Goal: Task Accomplishment & Management: Manage account settings

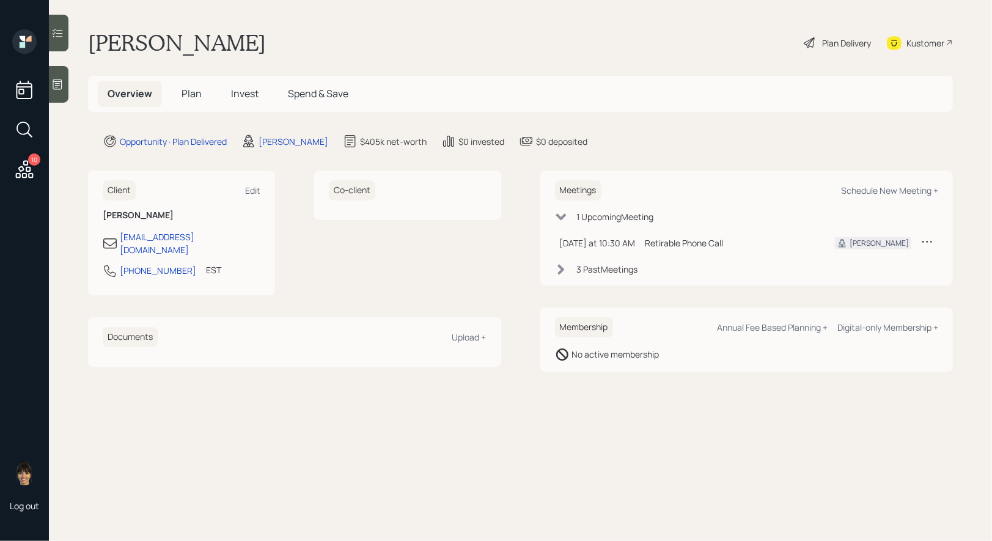
click at [190, 91] on span "Plan" at bounding box center [192, 93] width 20 height 13
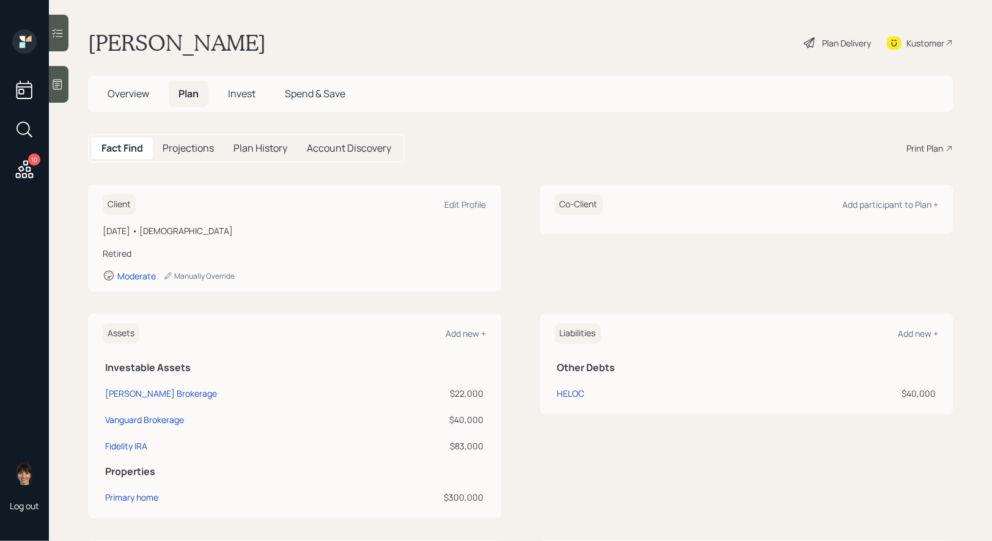
click at [819, 44] on div "Plan Delivery" at bounding box center [838, 42] width 70 height 27
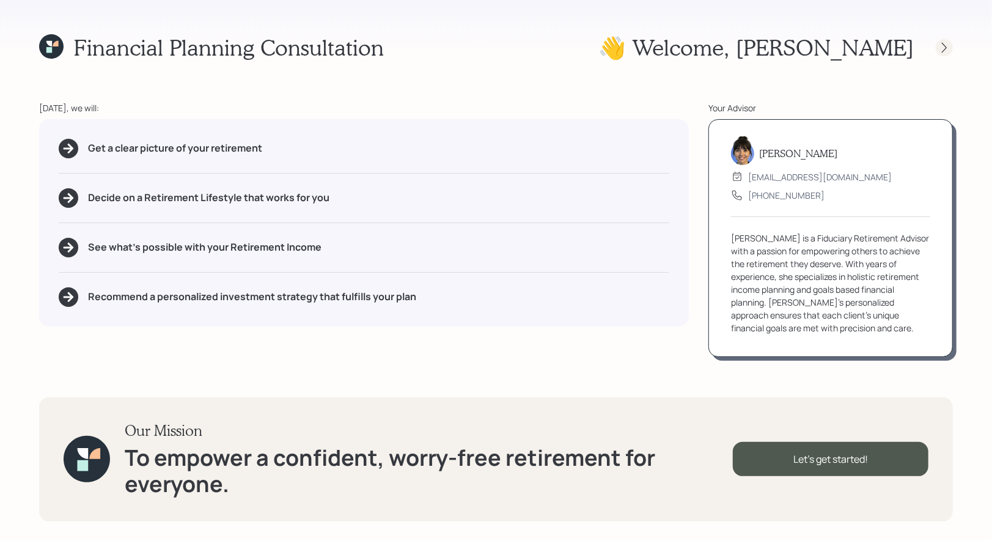
click at [946, 42] on icon at bounding box center [945, 48] width 12 height 12
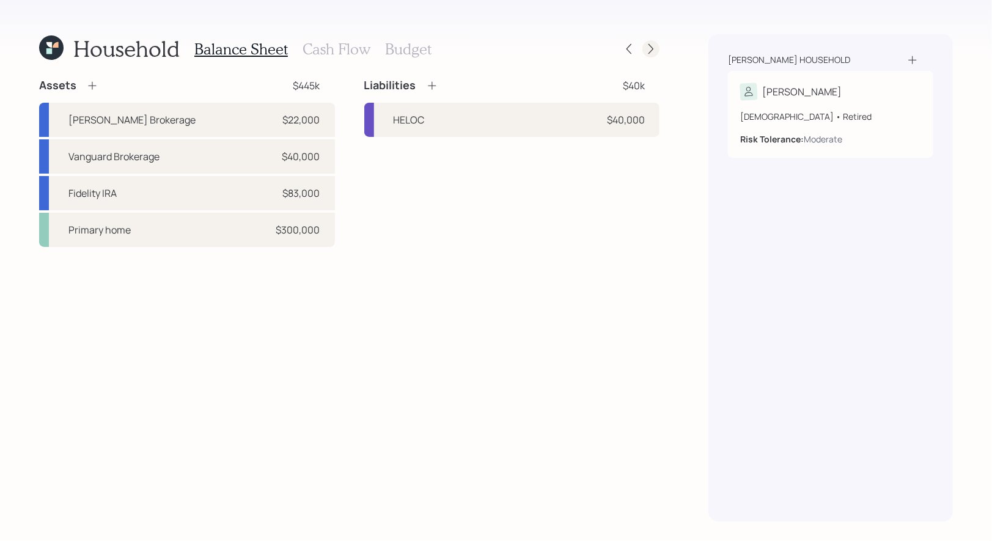
click at [652, 46] on icon at bounding box center [651, 49] width 12 height 12
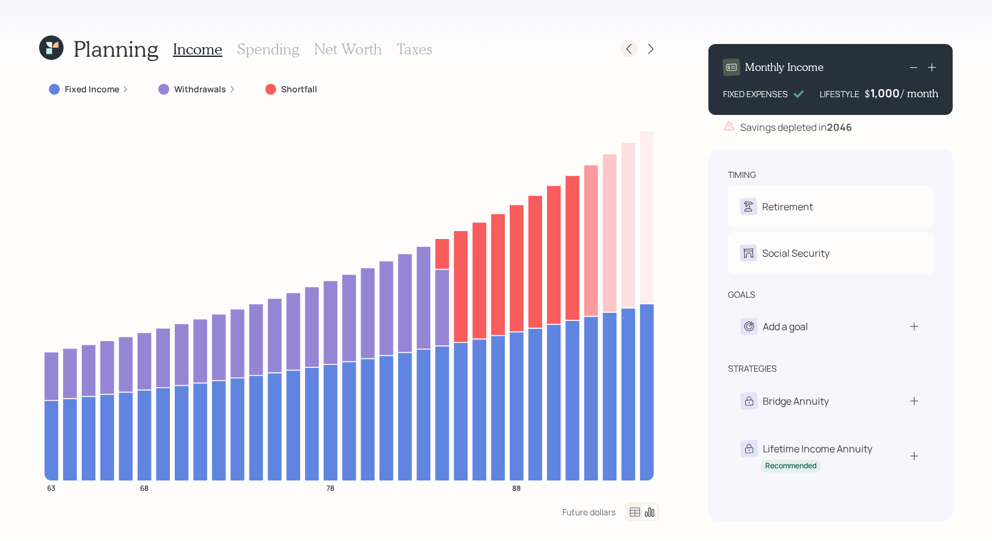
click at [633, 52] on icon at bounding box center [629, 49] width 12 height 12
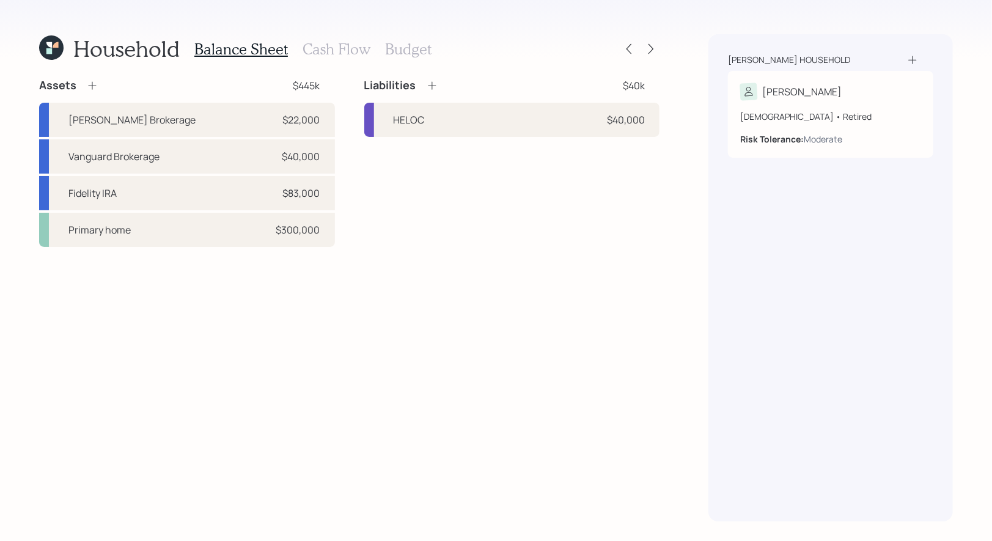
click at [327, 51] on h3 "Cash Flow" at bounding box center [337, 49] width 68 height 18
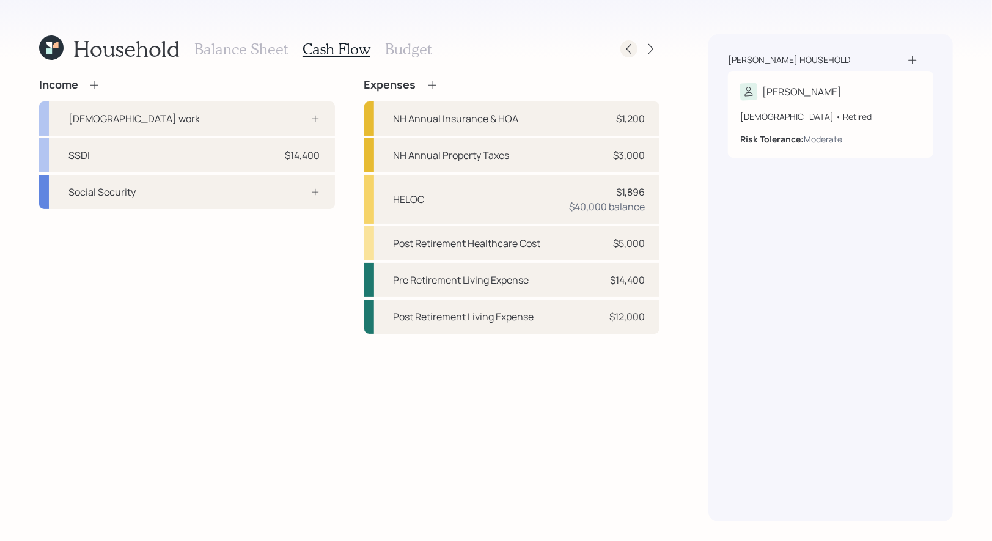
click at [629, 48] on icon at bounding box center [629, 49] width 12 height 12
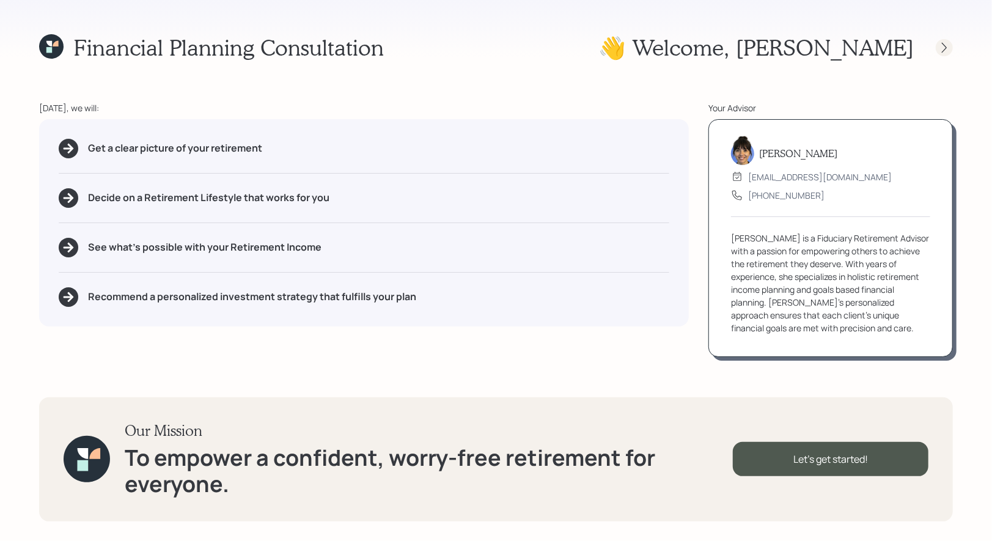
click at [948, 43] on icon at bounding box center [945, 48] width 12 height 12
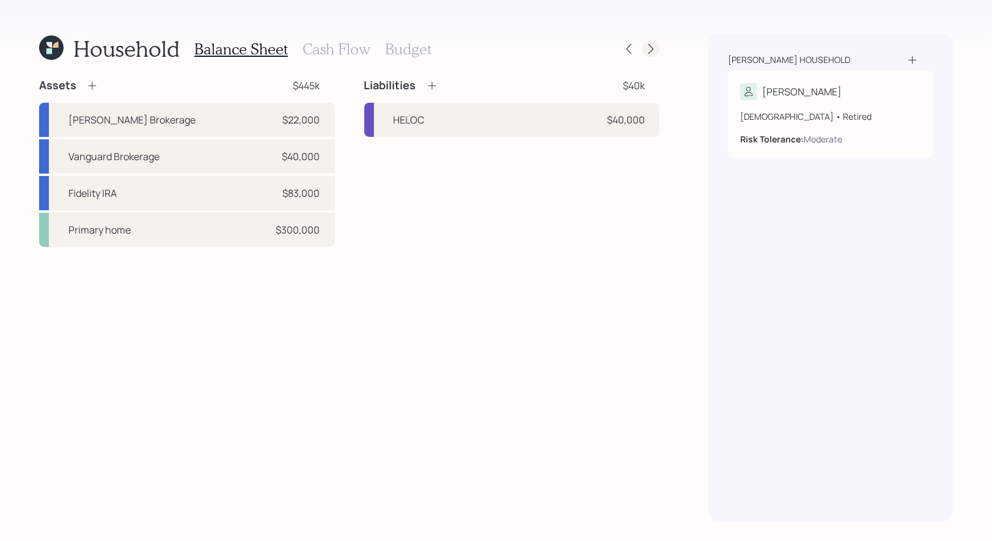
click at [652, 46] on icon at bounding box center [651, 49] width 12 height 12
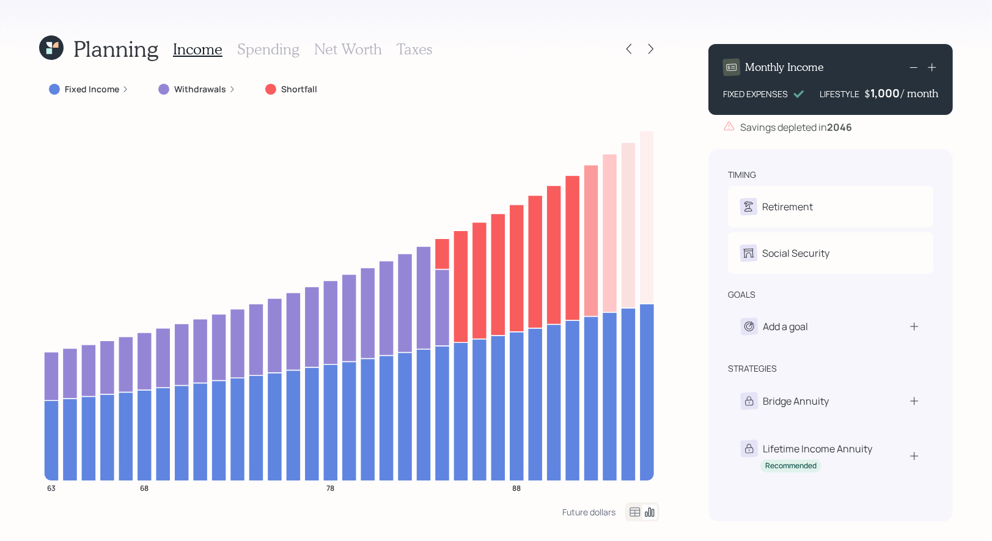
click at [335, 53] on h3 "Net Worth" at bounding box center [348, 49] width 68 height 18
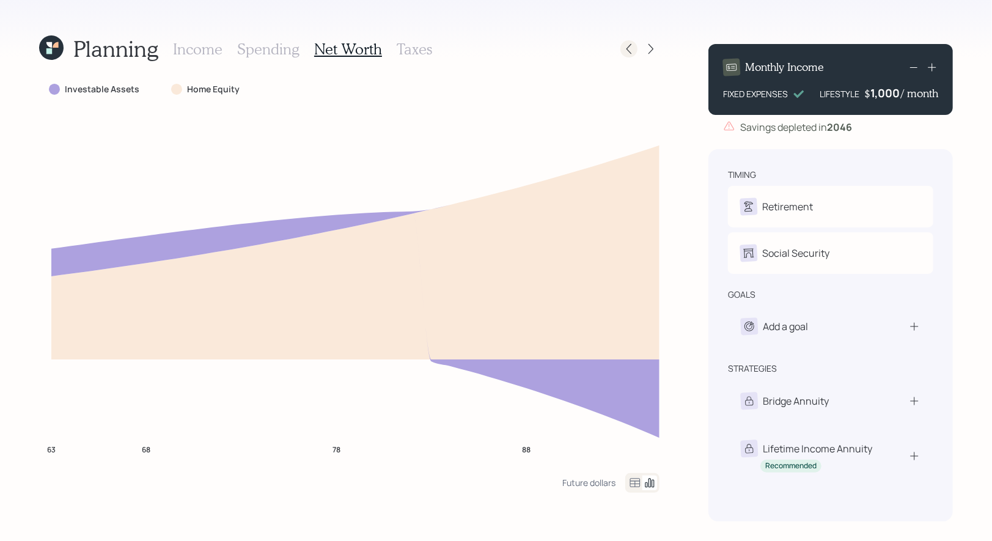
click at [631, 47] on icon at bounding box center [629, 49] width 12 height 12
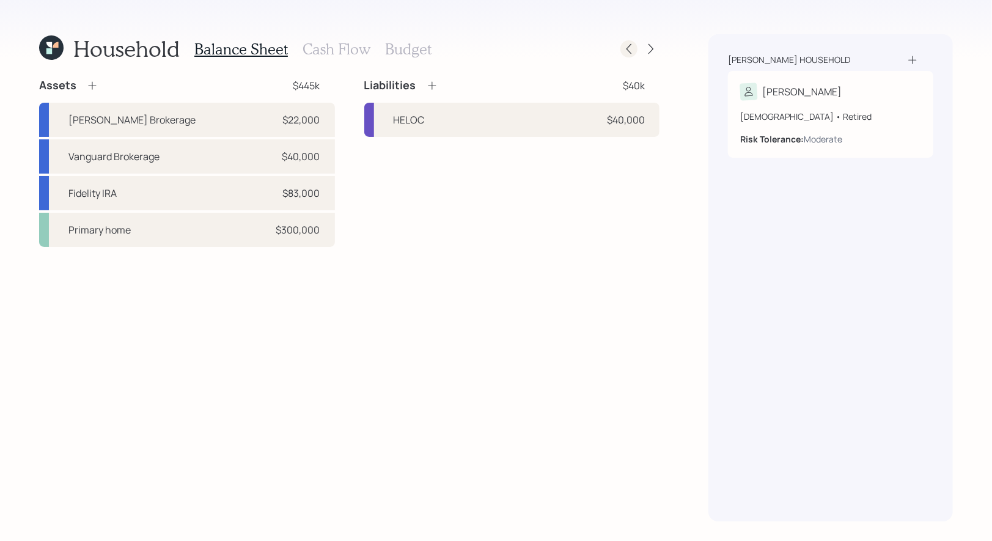
click at [635, 52] on div at bounding box center [629, 48] width 17 height 17
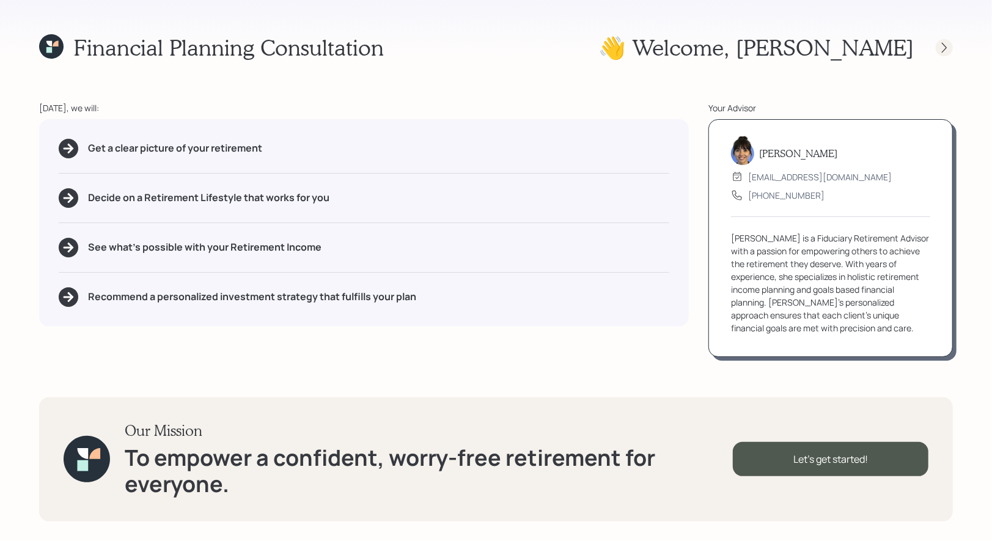
click at [941, 45] on icon at bounding box center [945, 48] width 12 height 12
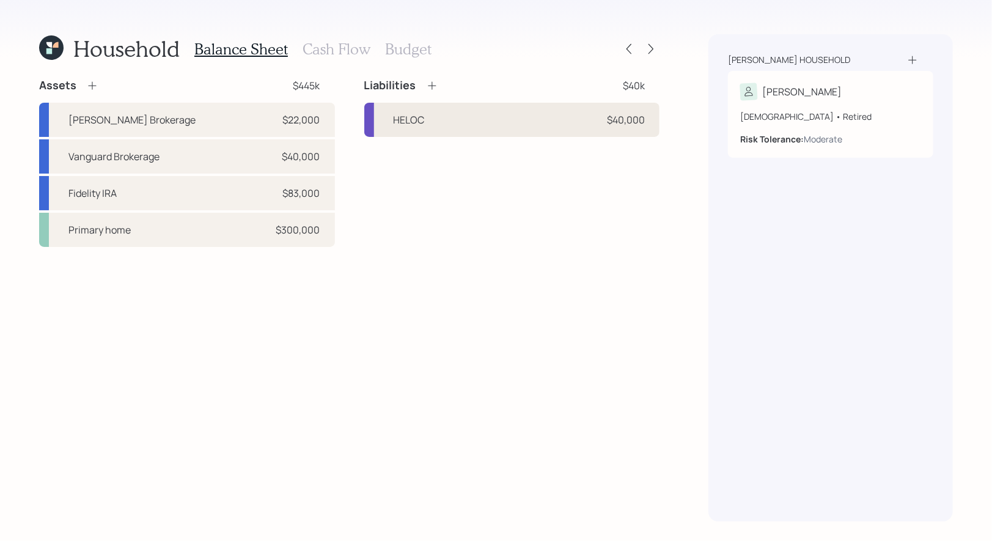
click at [439, 121] on div "HELOC $40,000" at bounding box center [512, 120] width 296 height 34
select select "credit_card"
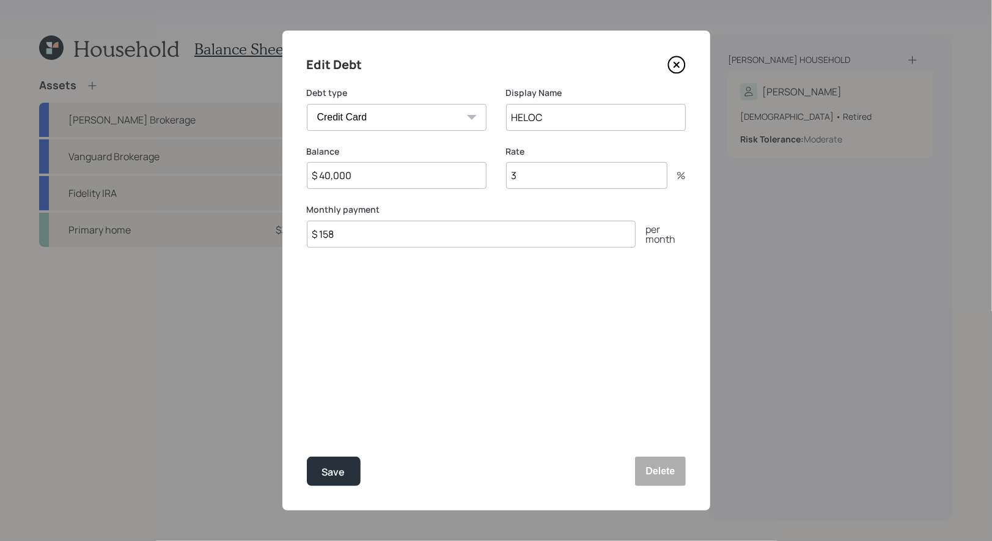
click at [676, 66] on icon at bounding box center [676, 64] width 5 height 5
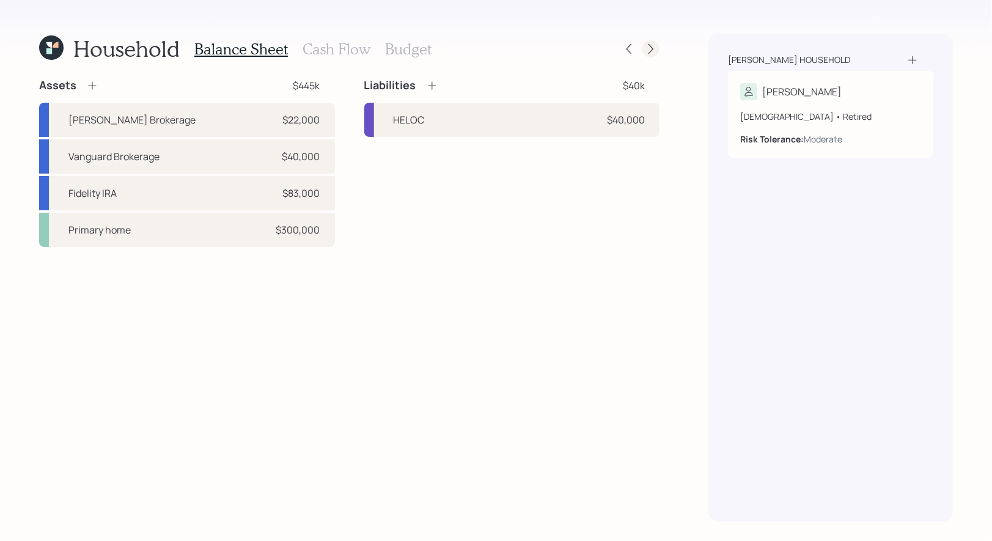
click at [653, 47] on icon at bounding box center [651, 49] width 12 height 12
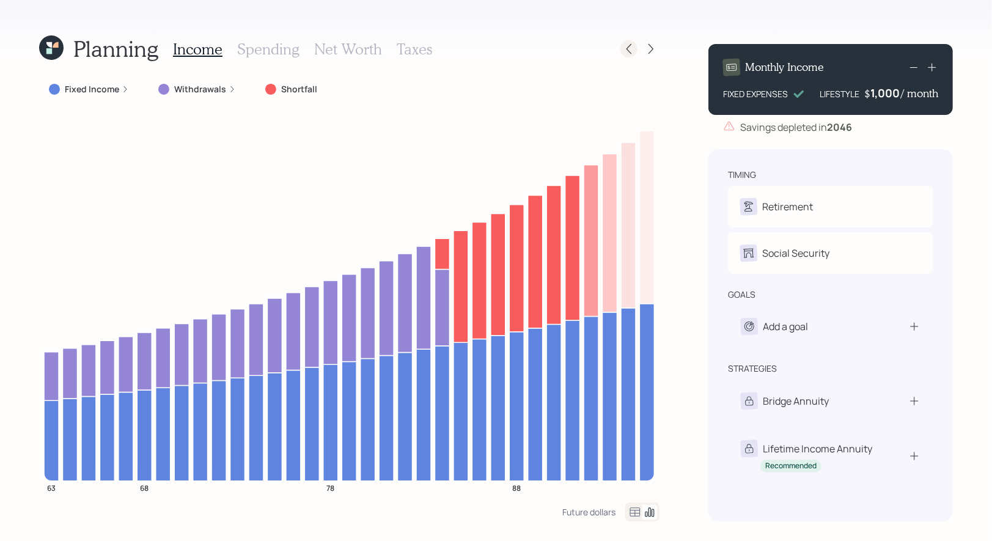
click at [629, 51] on icon at bounding box center [629, 49] width 12 height 12
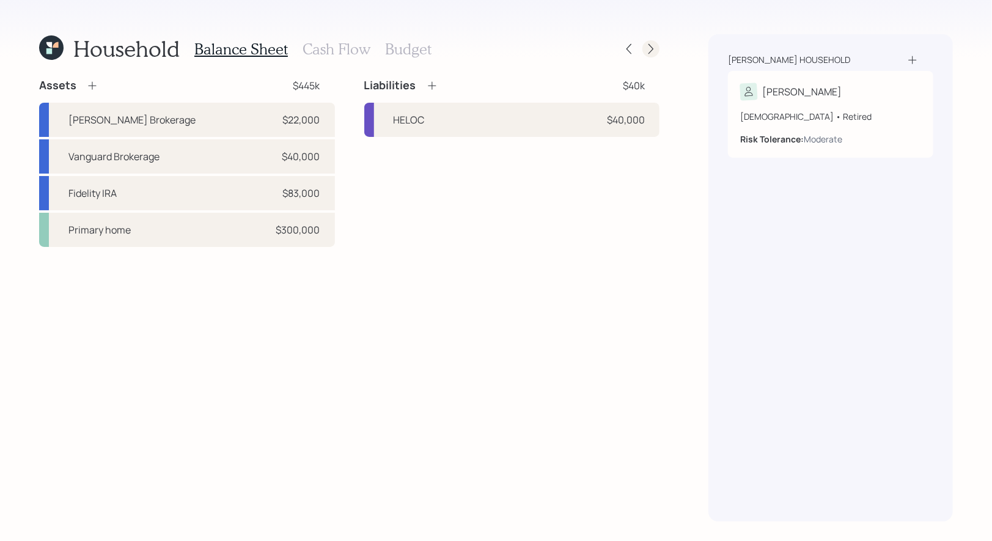
click at [651, 45] on icon at bounding box center [651, 49] width 12 height 12
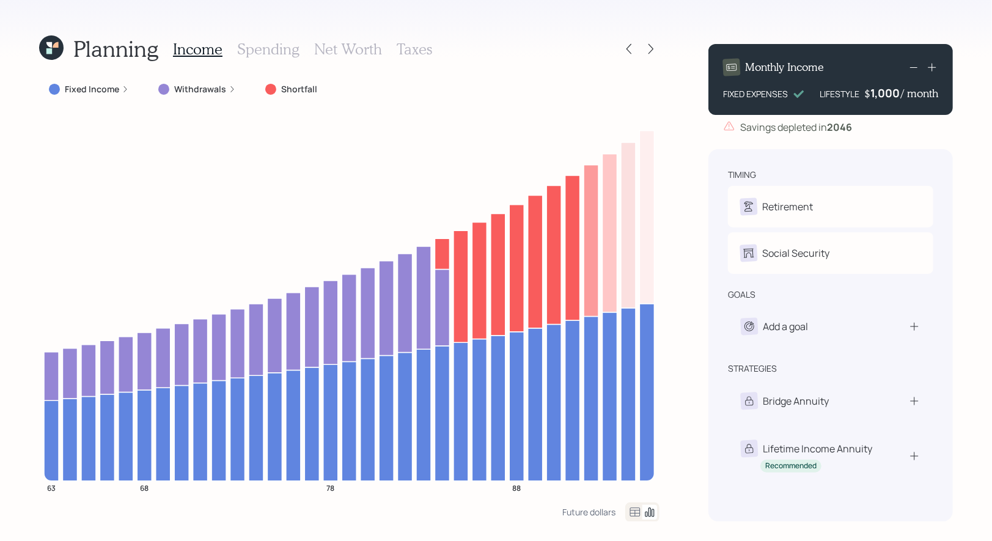
click at [651, 45] on icon at bounding box center [651, 49] width 12 height 12
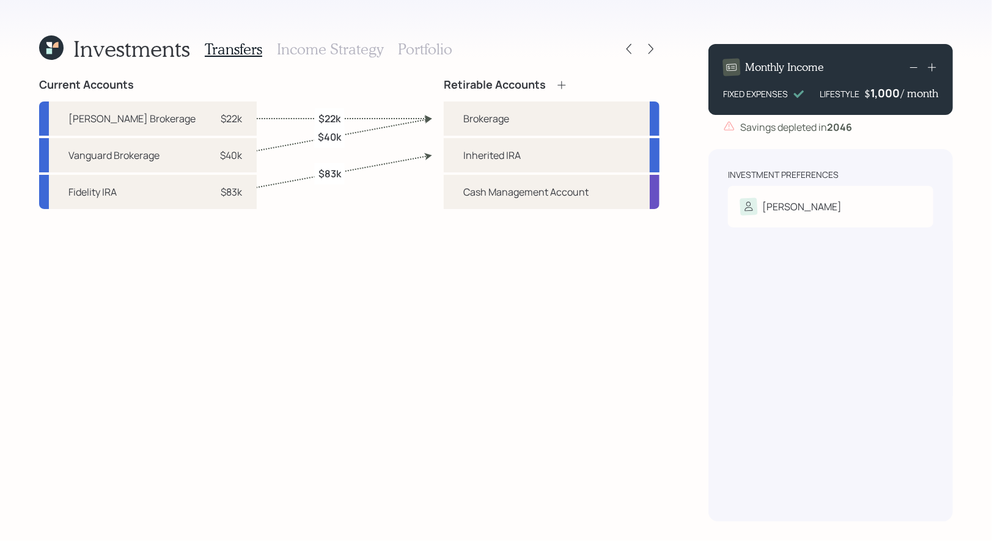
click at [422, 53] on h3 "Portfolio" at bounding box center [425, 49] width 54 height 18
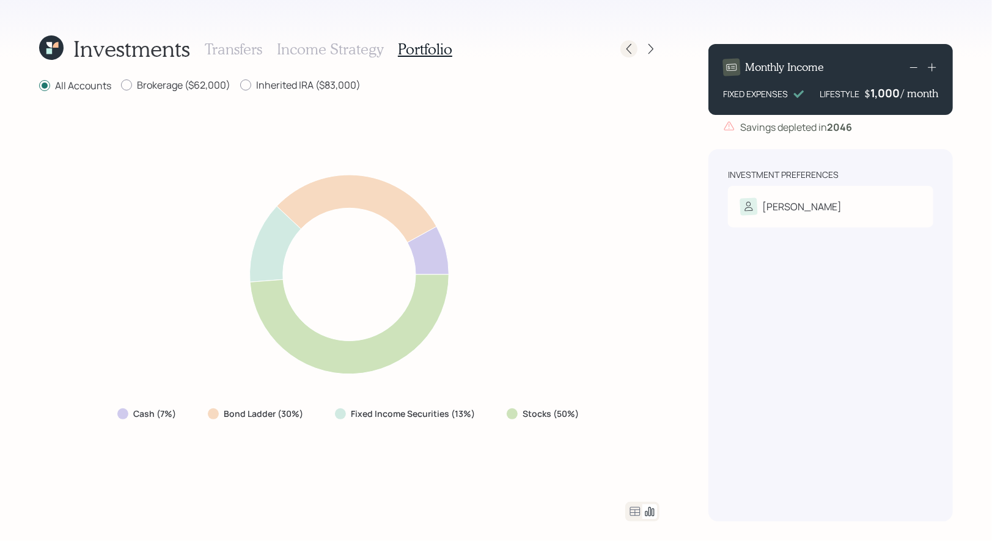
click at [629, 49] on icon at bounding box center [629, 49] width 12 height 12
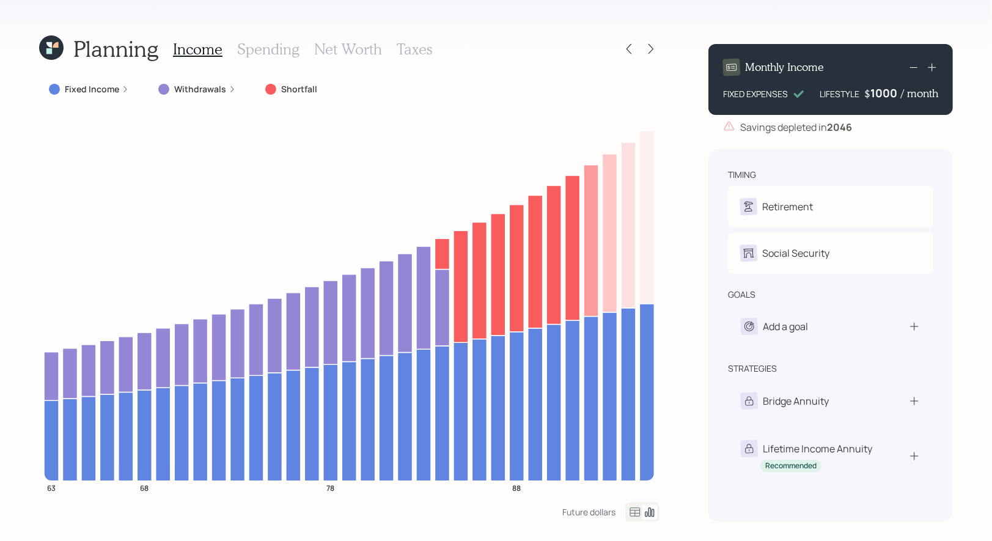
click at [880, 100] on div "1000" at bounding box center [886, 93] width 31 height 15
click at [980, 161] on div "Planning Income Spending Net Worth Taxes Fixed Income Withdrawals Shortfall 63 …" at bounding box center [496, 270] width 992 height 541
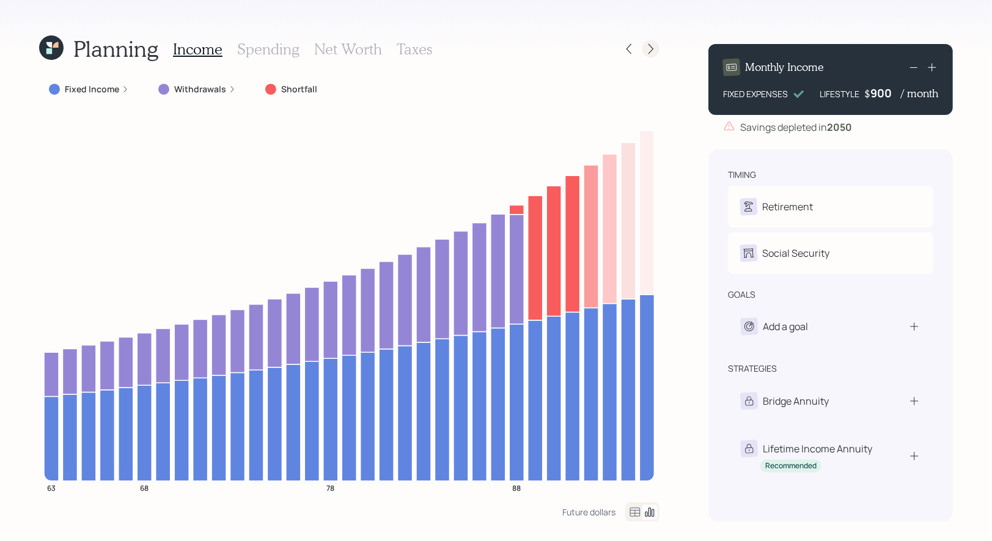
click at [651, 50] on icon at bounding box center [651, 49] width 12 height 12
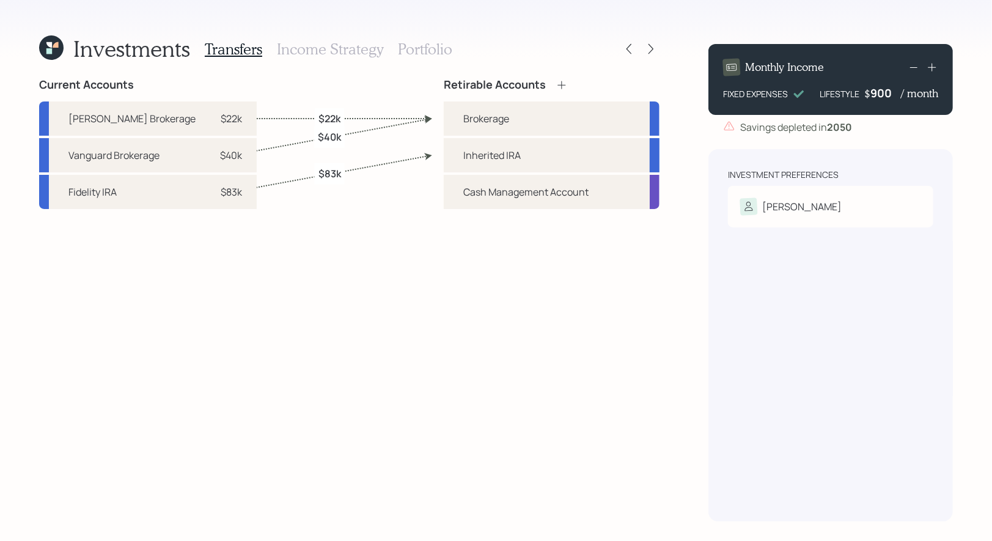
click at [410, 44] on h3 "Portfolio" at bounding box center [425, 49] width 54 height 18
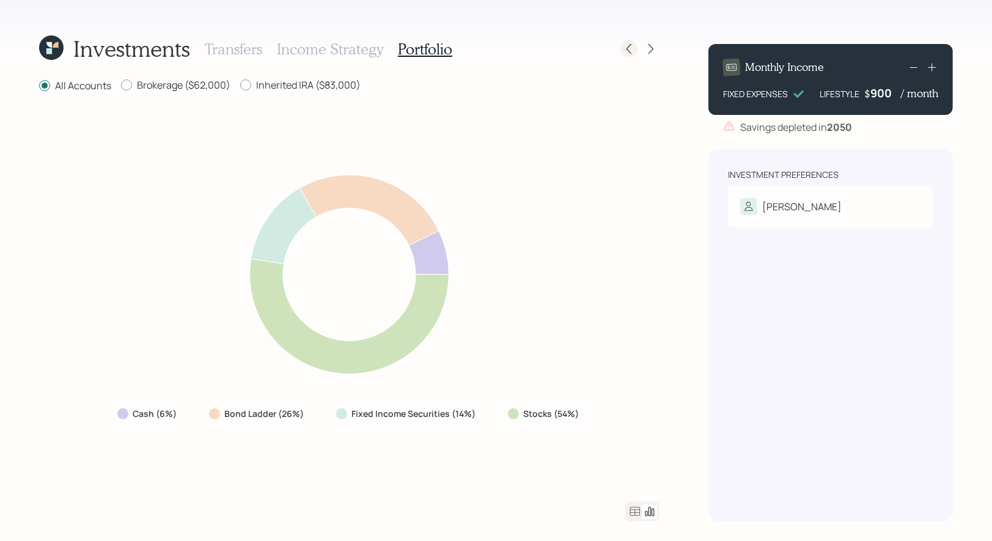
click at [624, 50] on icon at bounding box center [629, 49] width 12 height 12
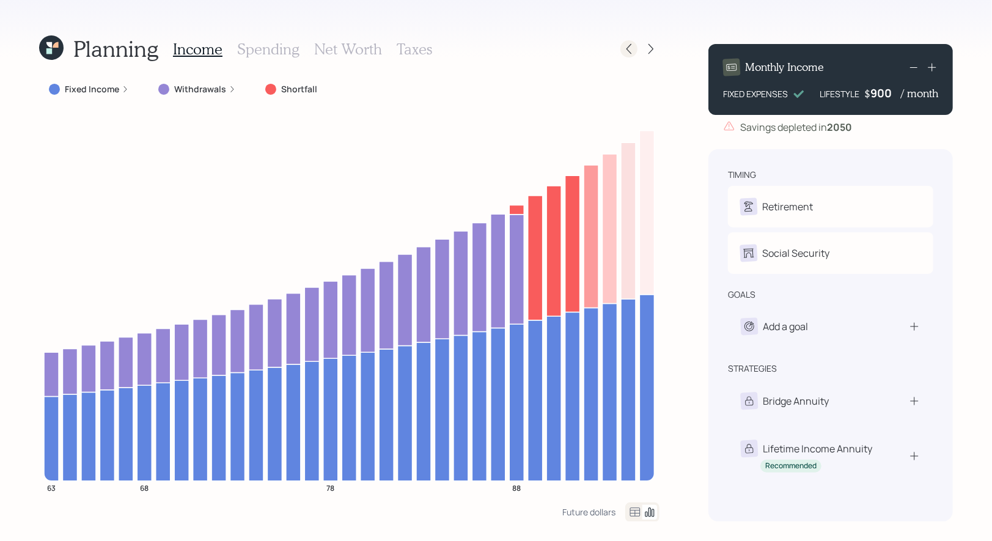
click at [632, 53] on icon at bounding box center [629, 49] width 12 height 12
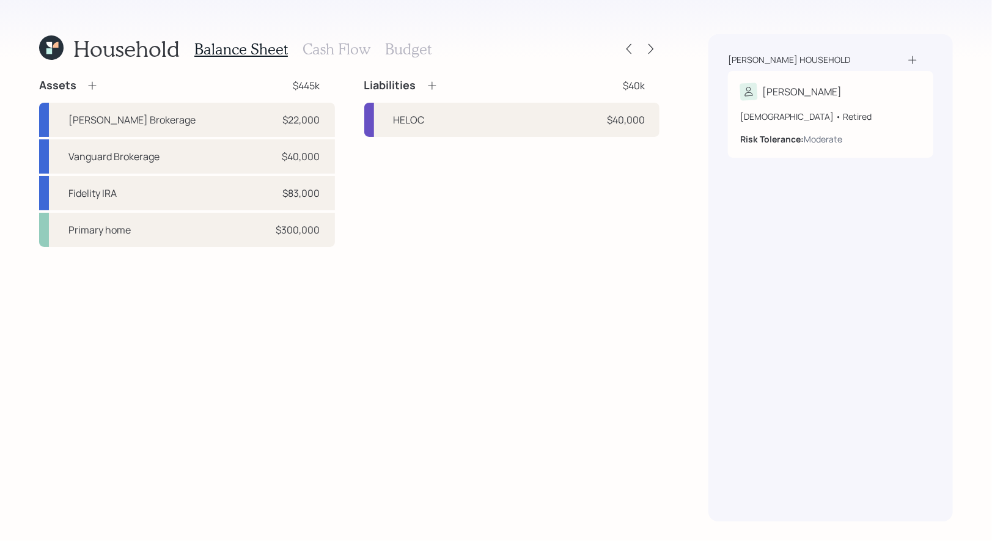
click at [339, 50] on h3 "Cash Flow" at bounding box center [337, 49] width 68 height 18
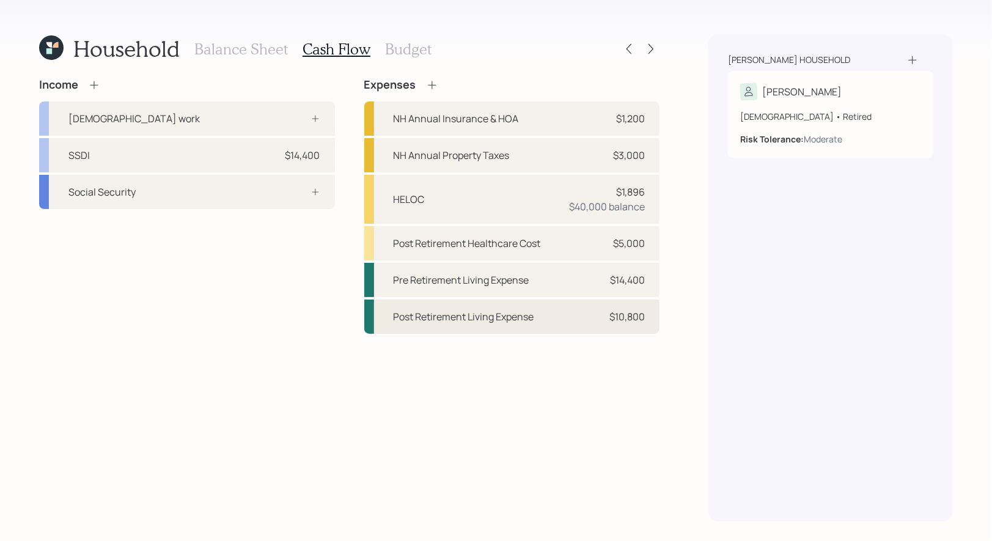
click at [416, 312] on div "Post Retirement Living Expense" at bounding box center [464, 316] width 141 height 15
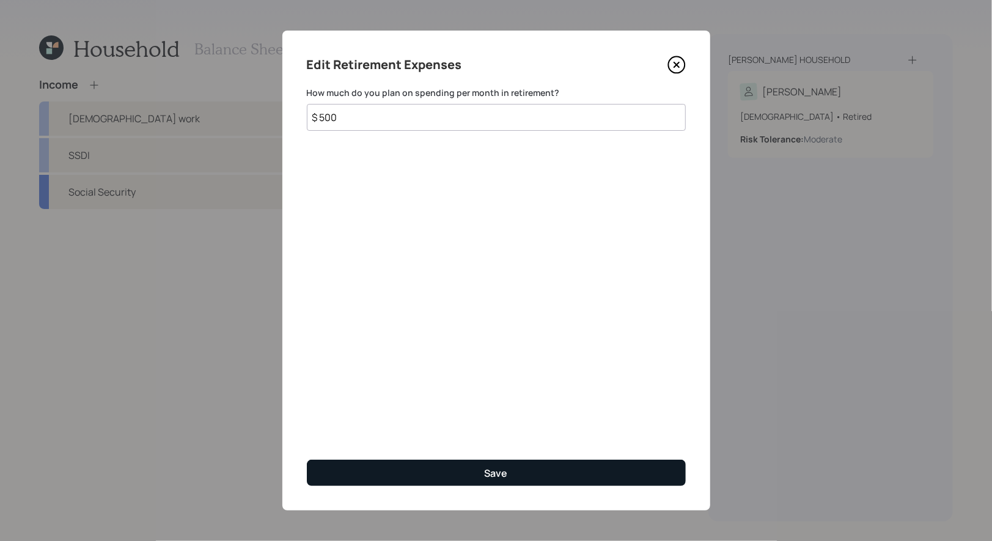
type input "$ 500"
click at [410, 470] on button "Save" at bounding box center [496, 473] width 379 height 26
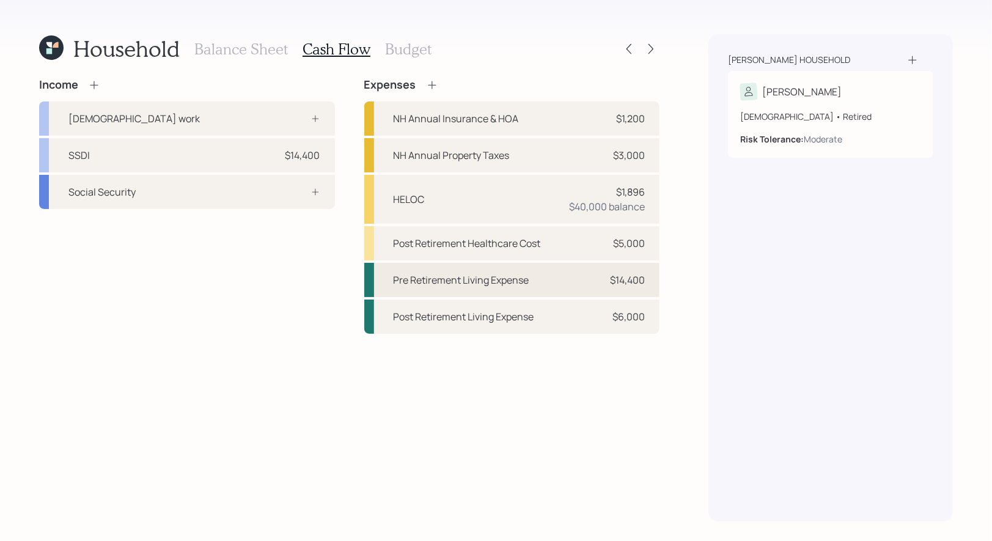
click at [448, 282] on div "Pre Retirement Living Expense" at bounding box center [462, 280] width 136 height 15
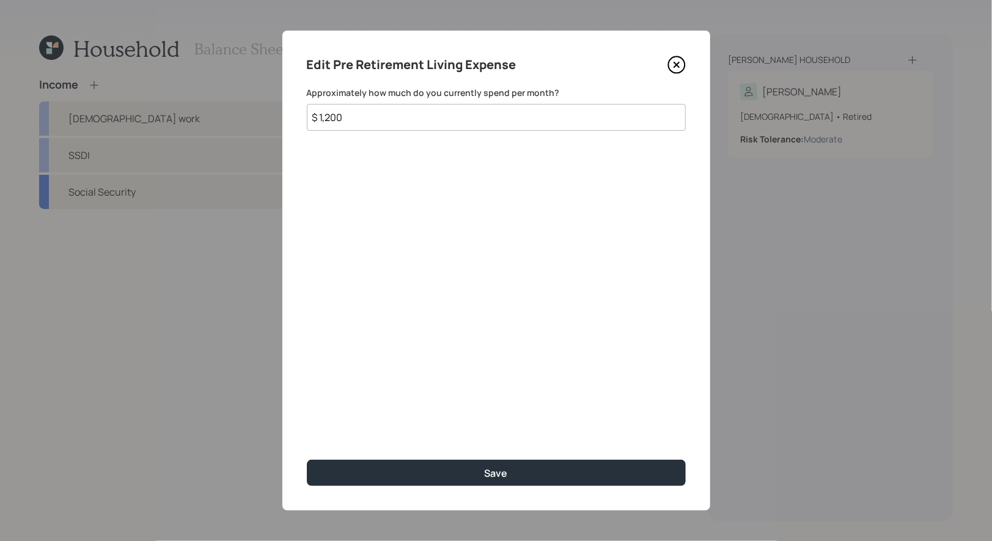
click at [375, 118] on input "$ 1,200" at bounding box center [496, 117] width 379 height 27
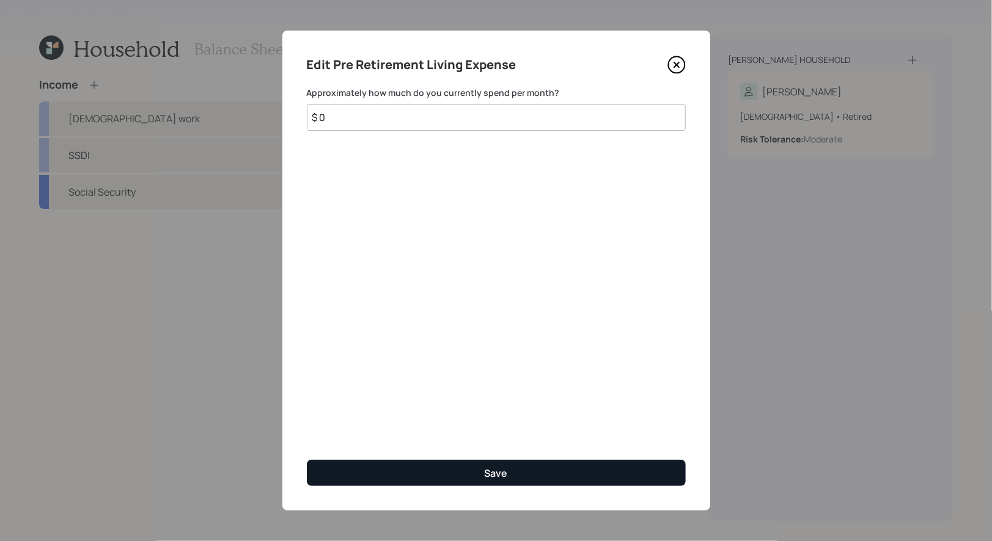
type input "$ 0"
click at [369, 470] on button "Save" at bounding box center [496, 473] width 379 height 26
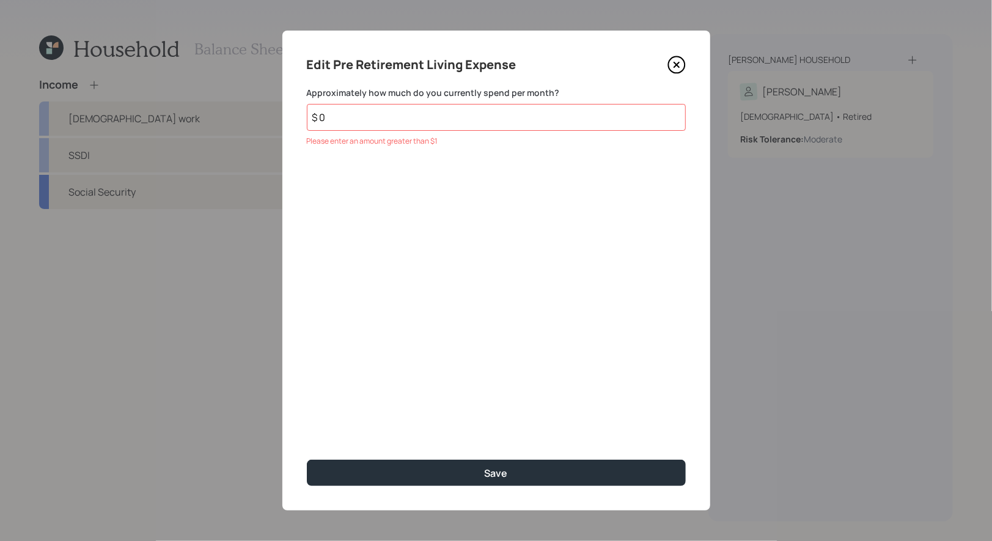
click at [389, 119] on input "$ 0" at bounding box center [496, 117] width 379 height 27
click at [679, 63] on icon at bounding box center [677, 65] width 18 height 18
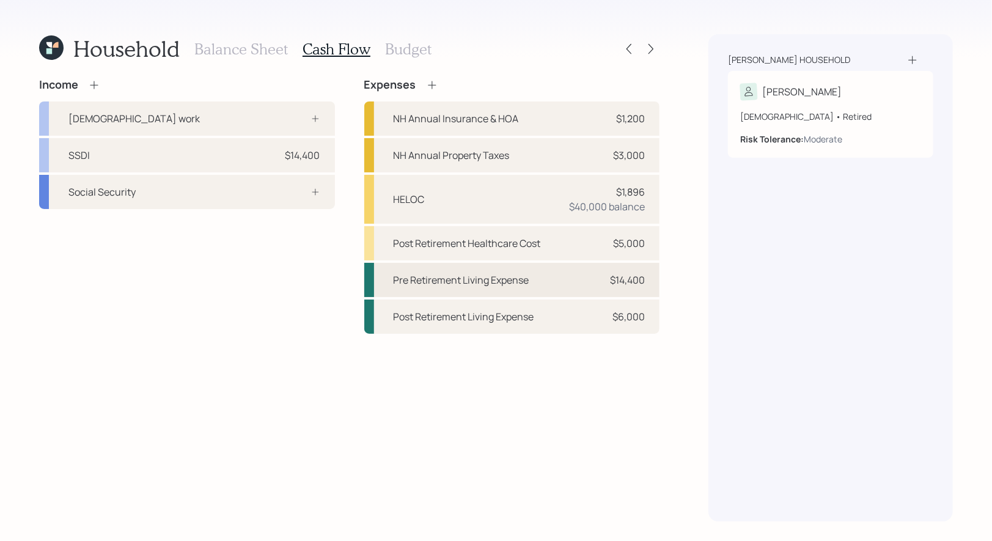
click at [440, 284] on div "Pre Retirement Living Expense" at bounding box center [462, 280] width 136 height 15
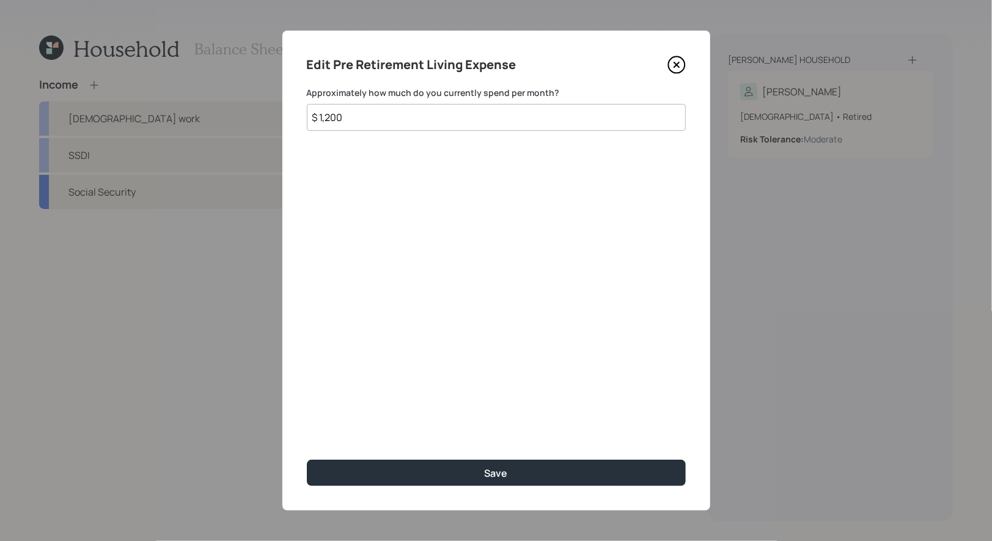
click at [377, 120] on input "$ 1,200" at bounding box center [496, 117] width 379 height 27
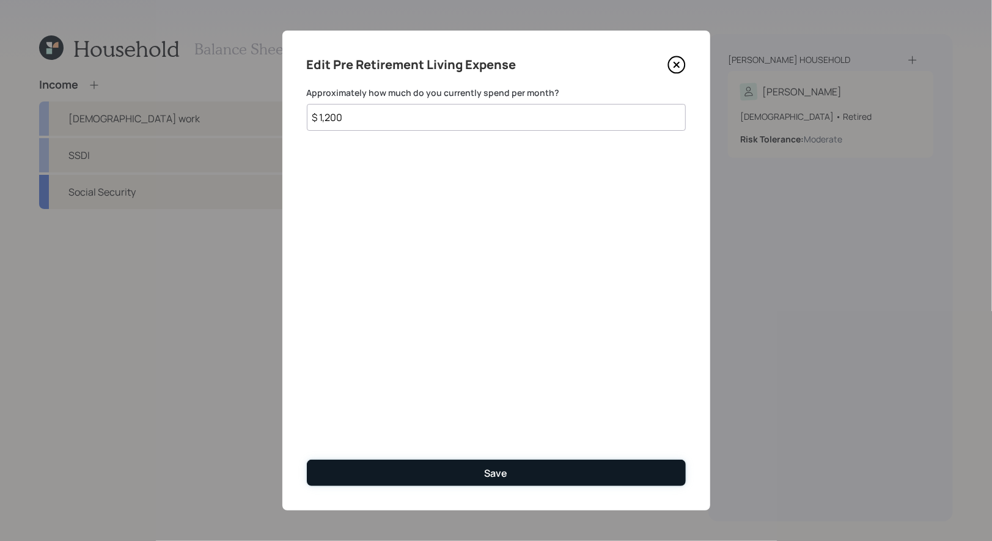
click at [372, 466] on button "Save" at bounding box center [496, 473] width 379 height 26
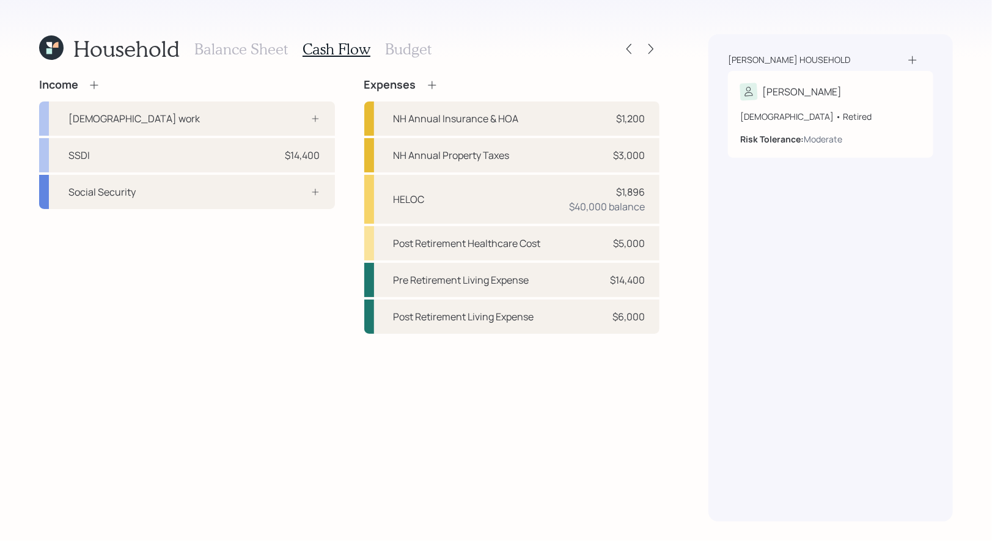
click at [243, 45] on h3 "Balance Sheet" at bounding box center [241, 49] width 94 height 18
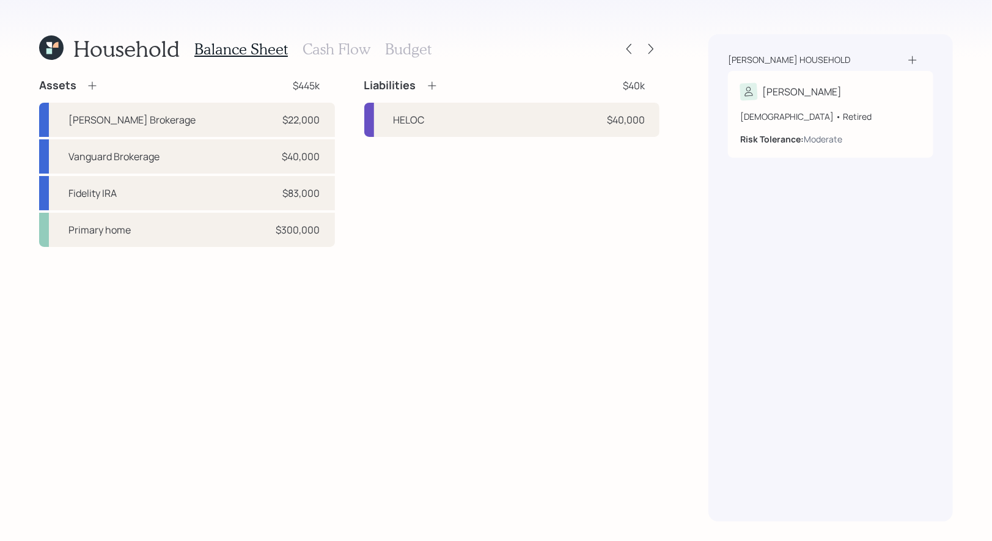
click at [96, 87] on icon at bounding box center [92, 85] width 12 height 12
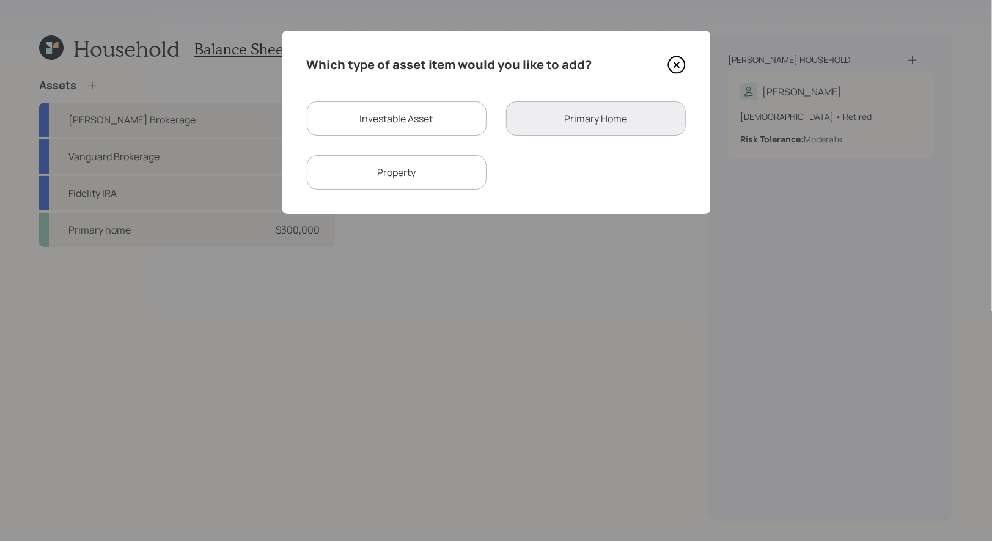
click at [404, 121] on div "Investable Asset" at bounding box center [397, 118] width 180 height 34
select select "taxable"
select select "balanced"
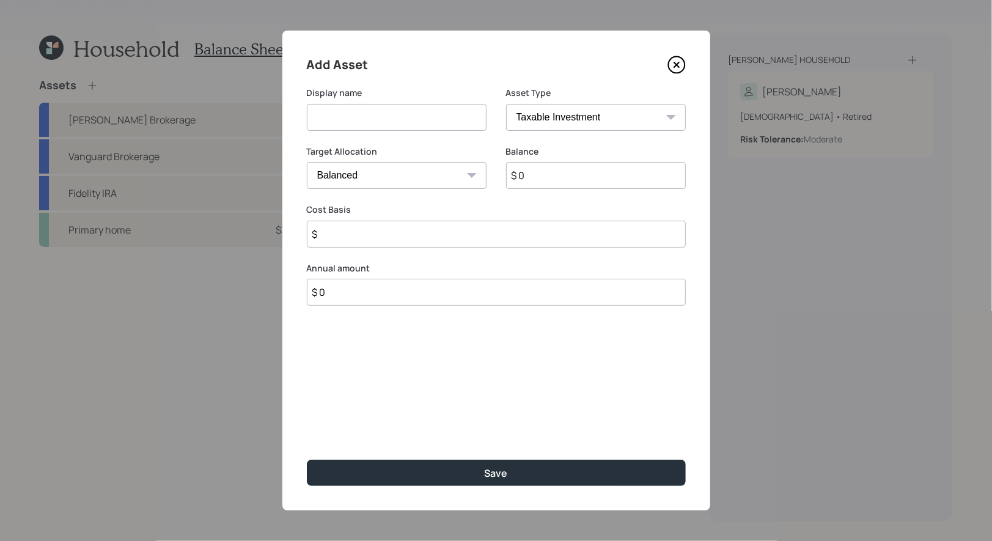
click at [388, 125] on input at bounding box center [397, 117] width 180 height 27
type input "Fidelity Roth IRA"
click at [600, 117] on select "SEP IRA IRA Roth IRA 401(k) Roth 401(k) 403(b) Roth 403(b) 457(b) Roth 457(b) H…" at bounding box center [596, 117] width 180 height 27
select select "roth_ira"
click at [506, 104] on select "SEP IRA IRA Roth IRA 401(k) Roth 401(k) 403(b) Roth 403(b) 457(b) Roth 457(b) H…" at bounding box center [596, 117] width 180 height 27
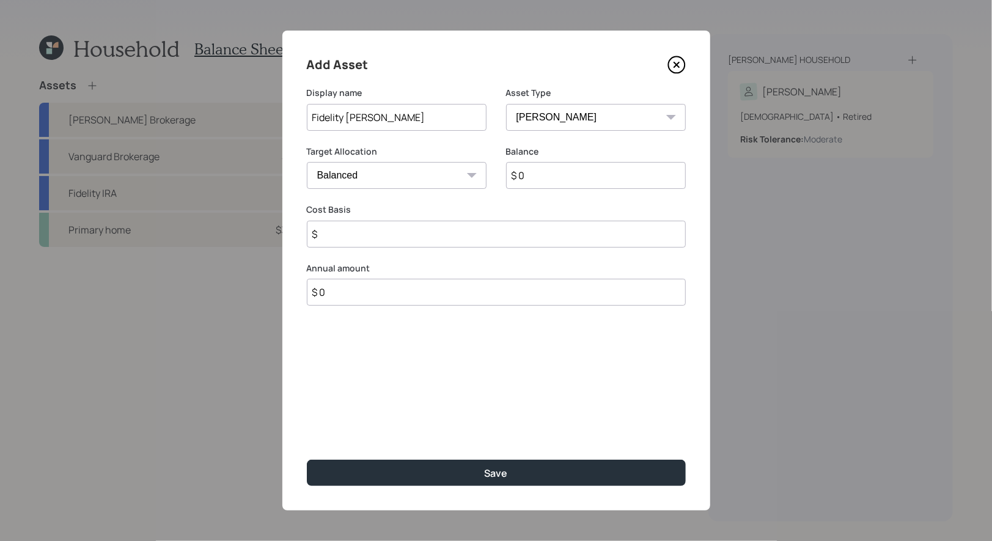
type input "$"
click at [536, 184] on input "$ 0" at bounding box center [596, 175] width 180 height 27
type input "$ 2,000"
click at [384, 235] on input "$" at bounding box center [496, 234] width 379 height 27
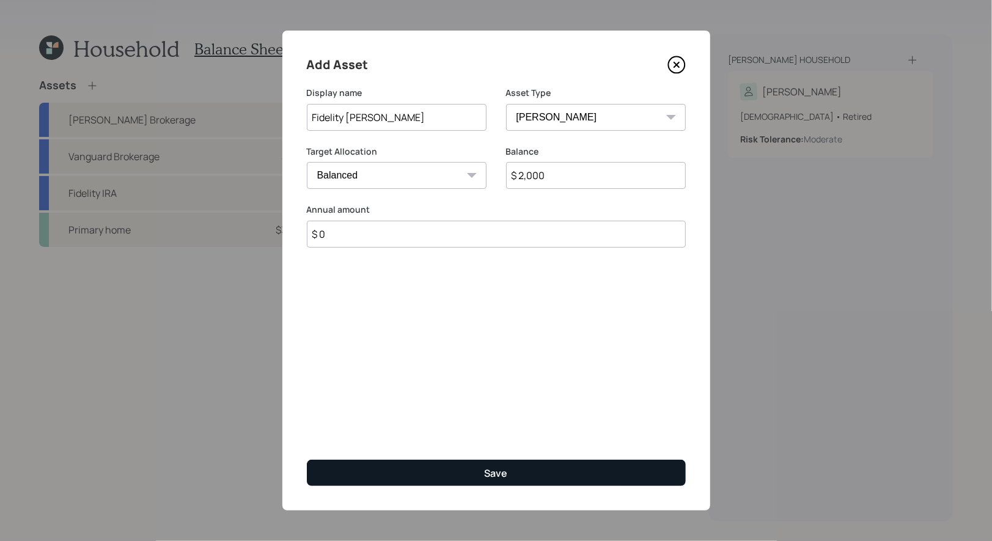
type input "$ 0"
click at [415, 462] on button "Save" at bounding box center [496, 473] width 379 height 26
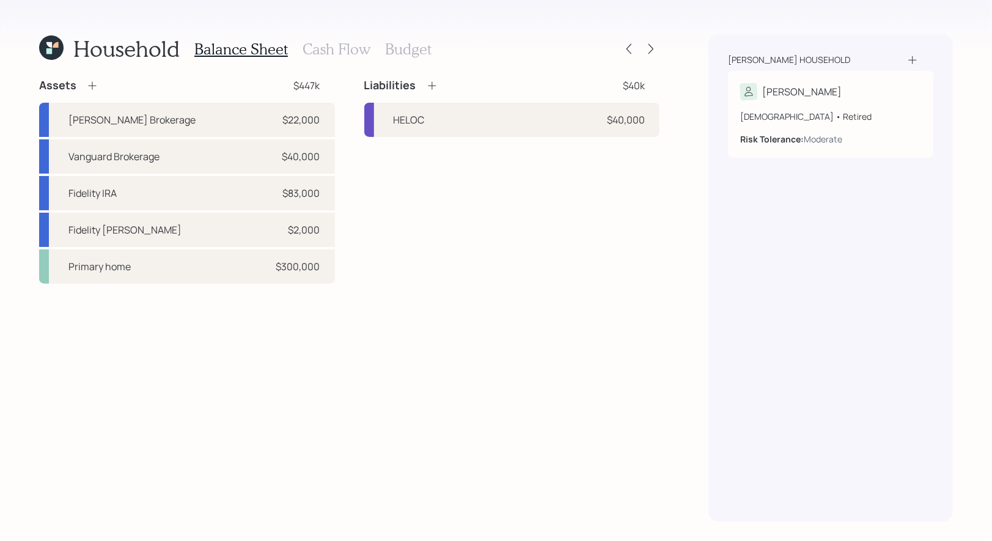
click at [323, 52] on h3 "Cash Flow" at bounding box center [337, 49] width 68 height 18
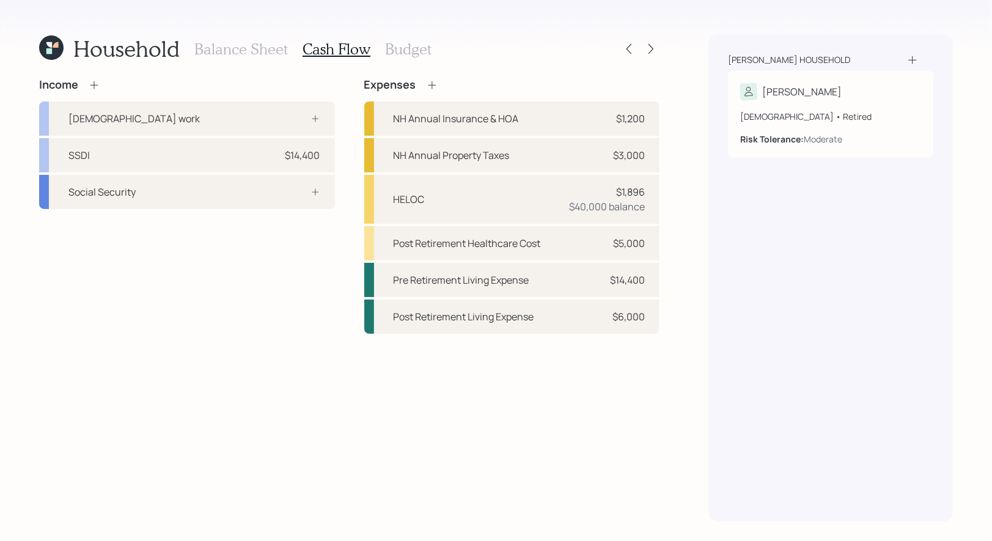
click at [430, 81] on icon at bounding box center [432, 85] width 12 height 12
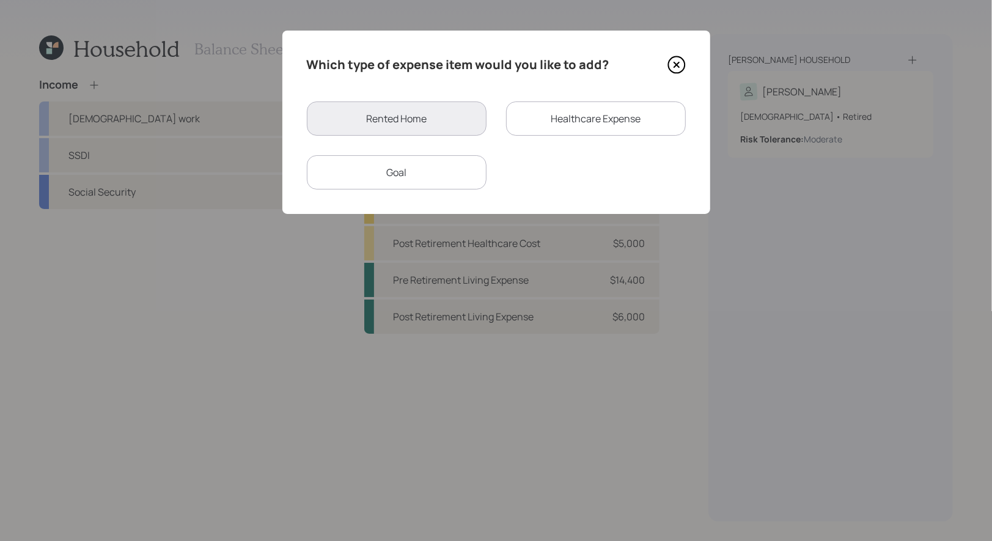
click at [422, 168] on div "Goal" at bounding box center [397, 172] width 180 height 34
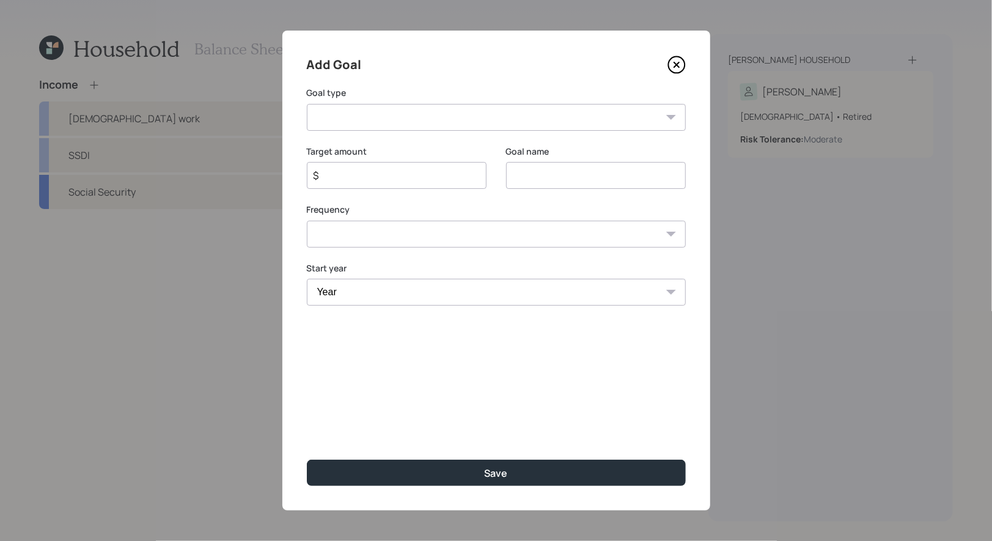
click at [399, 119] on select "Create an emergency fund Donate to charity Purchase a home Make a purchase Supp…" at bounding box center [496, 117] width 379 height 27
select select "other"
click at [307, 104] on select "Create an emergency fund Donate to charity Purchase a home Make a purchase Supp…" at bounding box center [496, 117] width 379 height 27
click at [580, 176] on input "Other" at bounding box center [596, 175] width 180 height 27
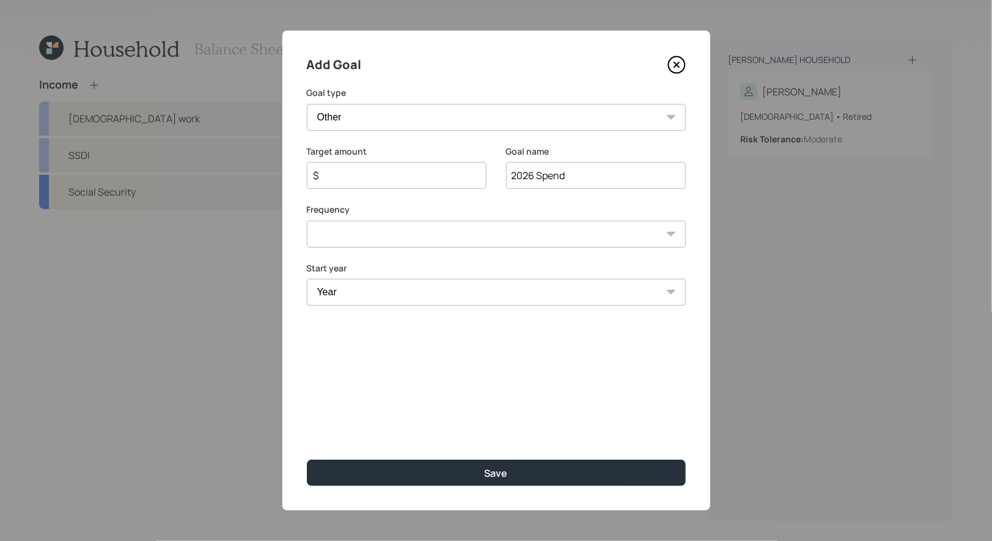
type input "2026 Spend"
click at [375, 182] on input "$" at bounding box center [391, 175] width 159 height 15
type input "$ 6,000"
click at [364, 242] on select "One time Every 1 year Every 2 years Every 3 years Every 4 years Every 5 years E…" at bounding box center [496, 234] width 379 height 27
select select "1"
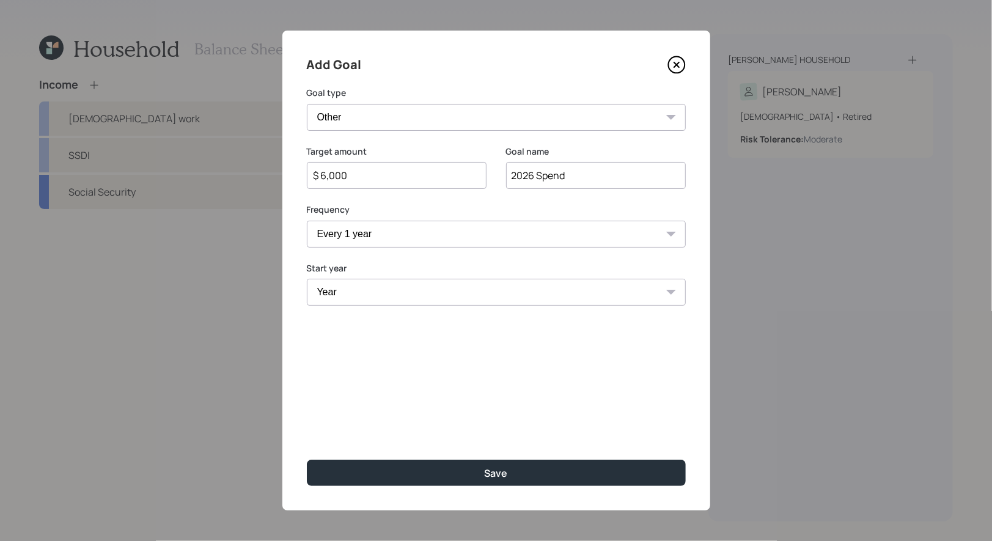
click at [307, 221] on select "One time Every 1 year Every 2 years Every 3 years Every 4 years Every 5 years E…" at bounding box center [496, 234] width 379 height 27
click at [337, 293] on select "Year 2025 2026 2027 2028 2029 2030 2031 2032 2033 2034 2035 2036 2037 2038 2039…" at bounding box center [397, 292] width 180 height 27
select select "2026"
click at [307, 279] on select "Year 2025 2026 2027 2028 2029 2030 2031 2032 2033 2034 2035 2036 2037 2038 2039…" at bounding box center [397, 292] width 180 height 27
click at [609, 297] on select "Year 2025 2026 2027 2028 2029 2030 2031 2032 2033 2034 2035 2036 2037 2038 2039…" at bounding box center [596, 292] width 180 height 27
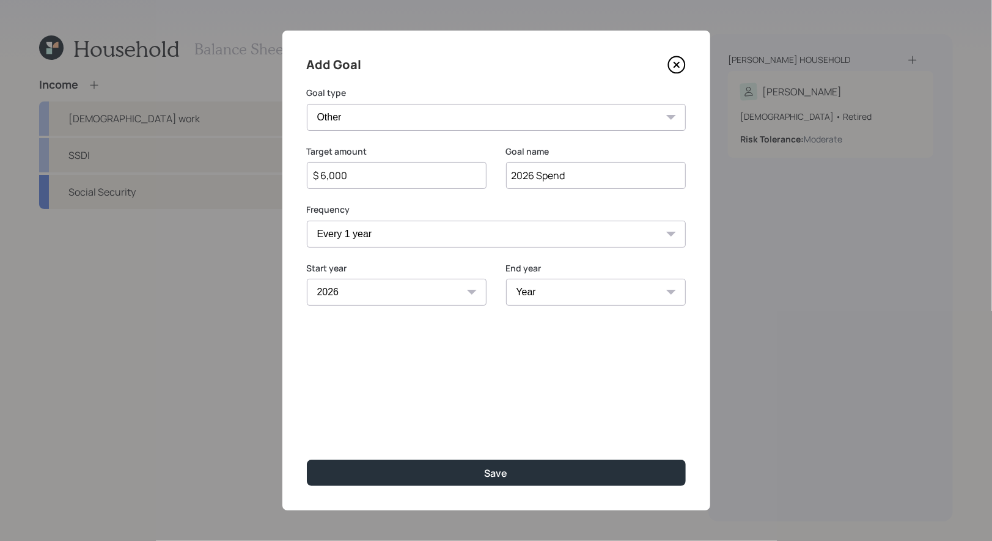
select select "2050"
click at [506, 279] on select "Year 2026 2027 2028 2029 2030 2031 2032 2033 2034 2035 2036 2037 2038 2039 2040…" at bounding box center [596, 292] width 180 height 27
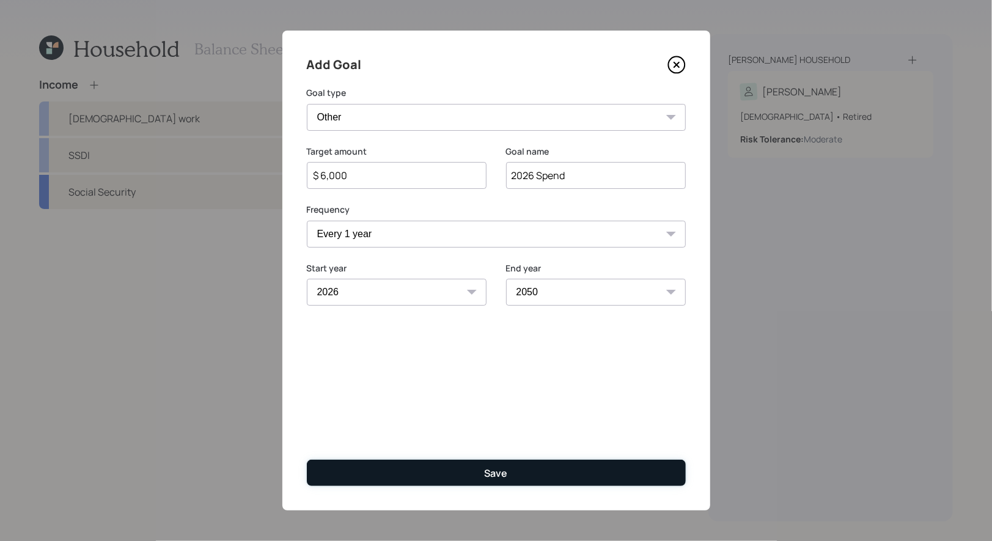
click at [490, 477] on div "Save" at bounding box center [496, 473] width 23 height 13
type input "$"
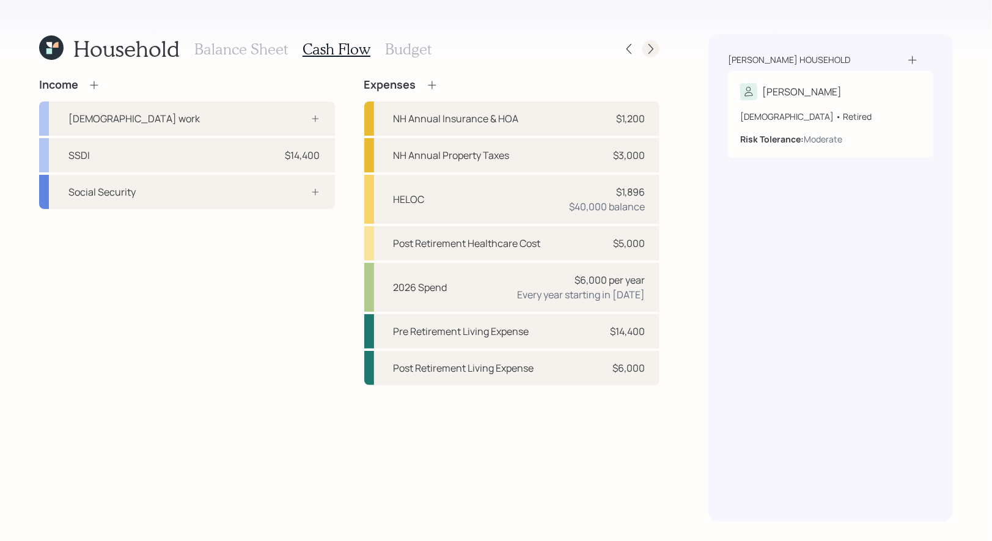
click at [649, 49] on icon at bounding box center [651, 49] width 12 height 12
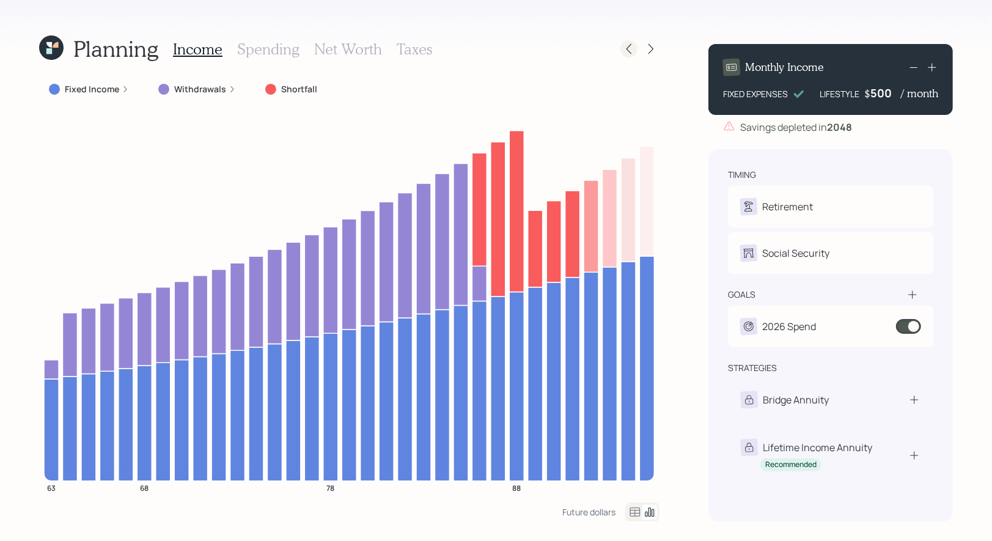
click at [630, 46] on icon at bounding box center [629, 49] width 12 height 12
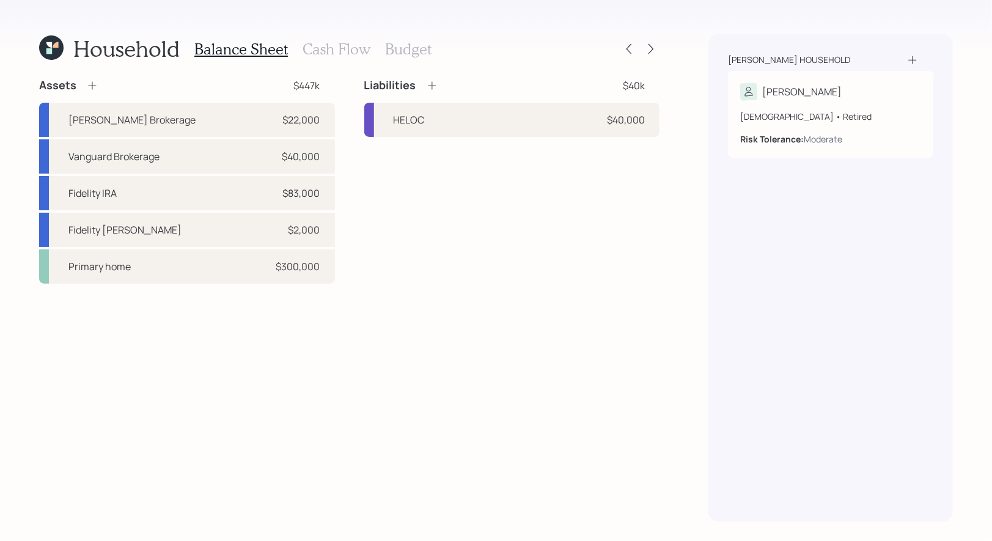
click at [318, 48] on h3 "Cash Flow" at bounding box center [337, 49] width 68 height 18
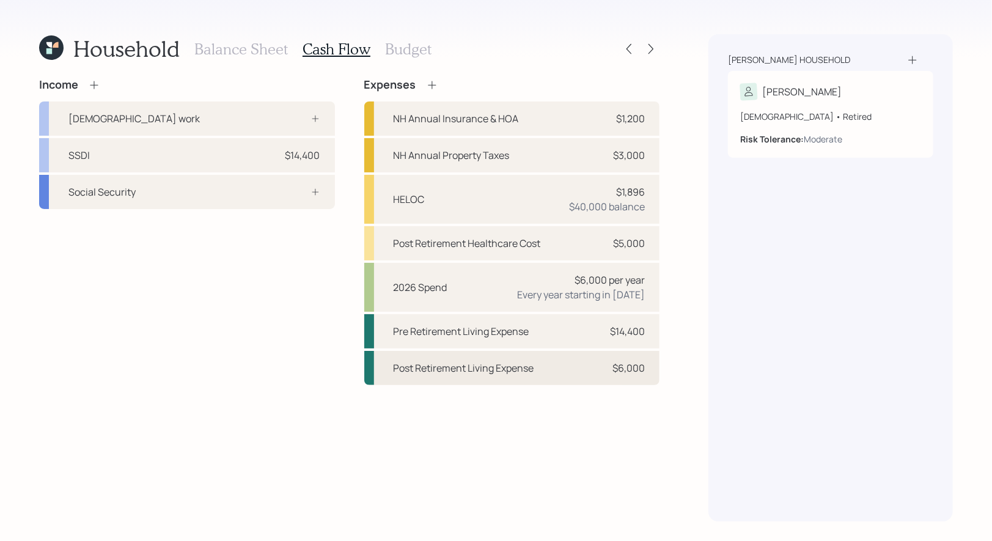
click at [444, 371] on div "Post Retirement Living Expense" at bounding box center [464, 368] width 141 height 15
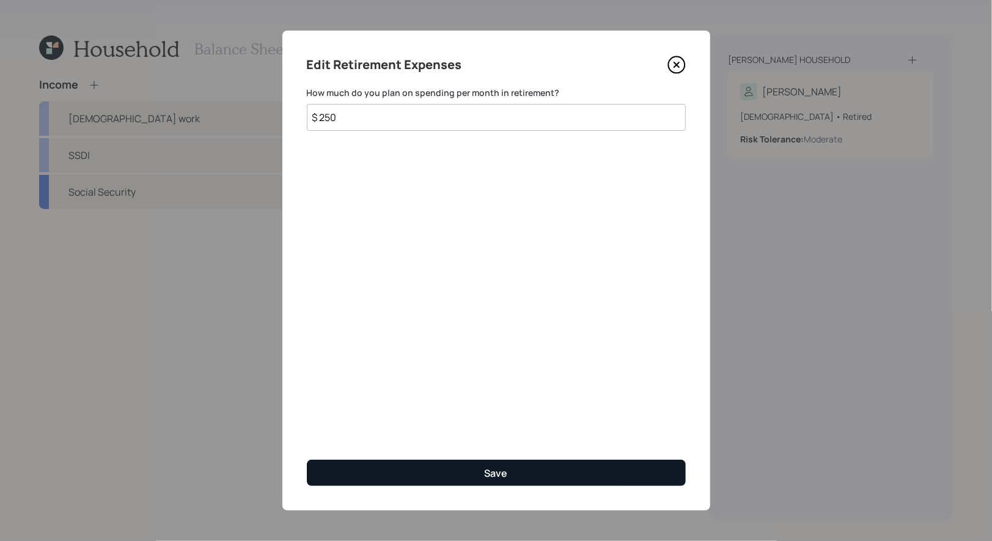
type input "$ 250"
click at [411, 462] on button "Save" at bounding box center [496, 473] width 379 height 26
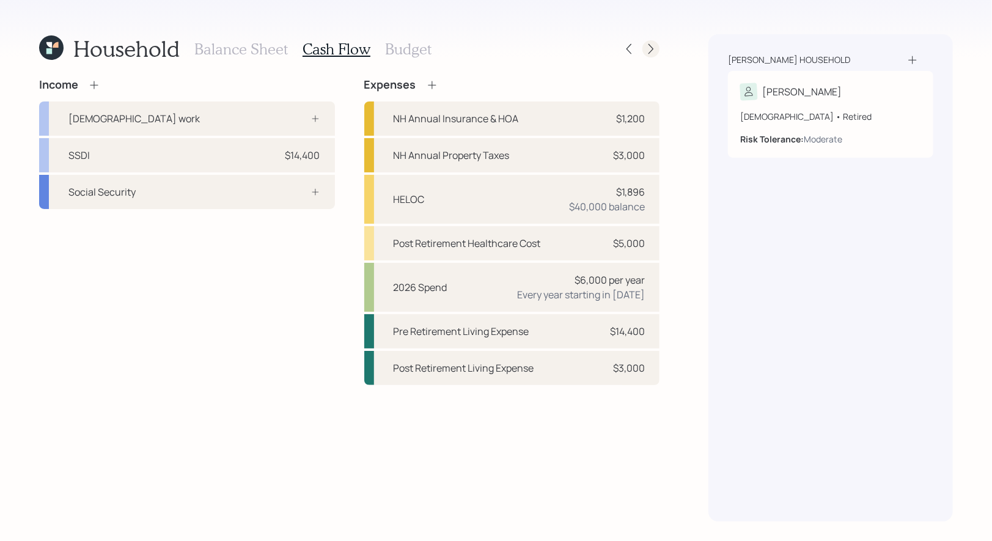
click at [658, 47] on div at bounding box center [651, 48] width 17 height 17
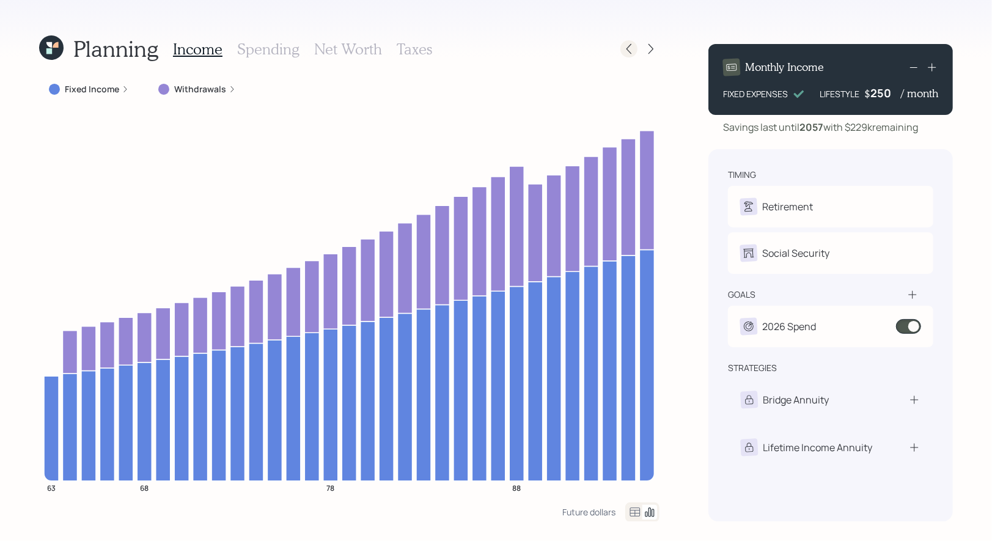
click at [631, 49] on icon at bounding box center [629, 49] width 12 height 12
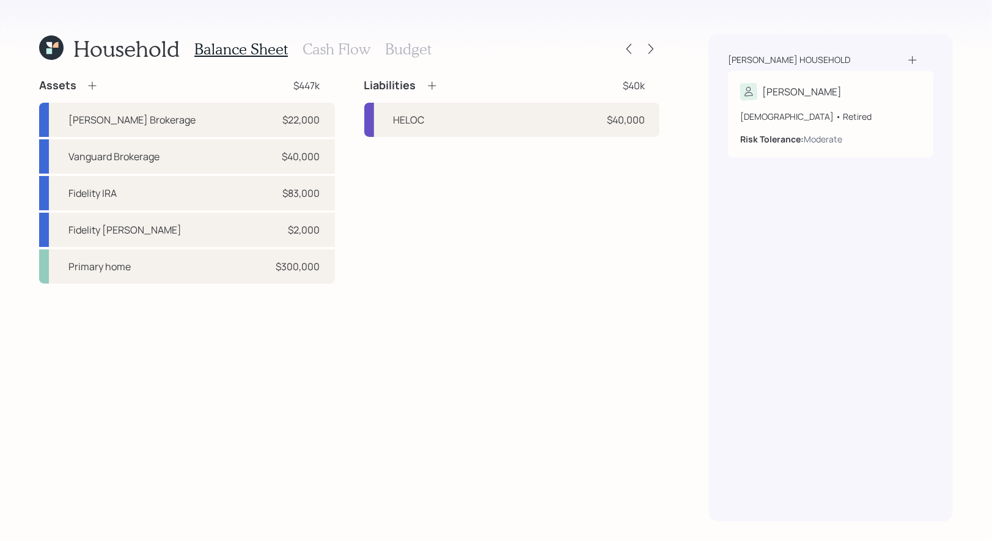
click at [343, 45] on h3 "Cash Flow" at bounding box center [337, 49] width 68 height 18
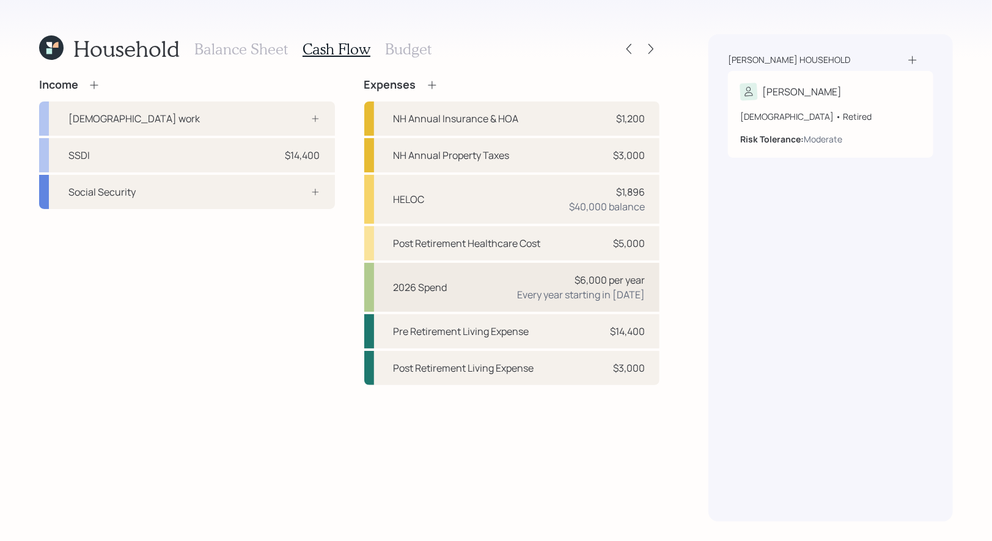
click at [448, 282] on div "2026 Spend $6,000 per year Every year starting in 2026" at bounding box center [512, 287] width 296 height 49
select select "1"
select select "2026"
select select "2050"
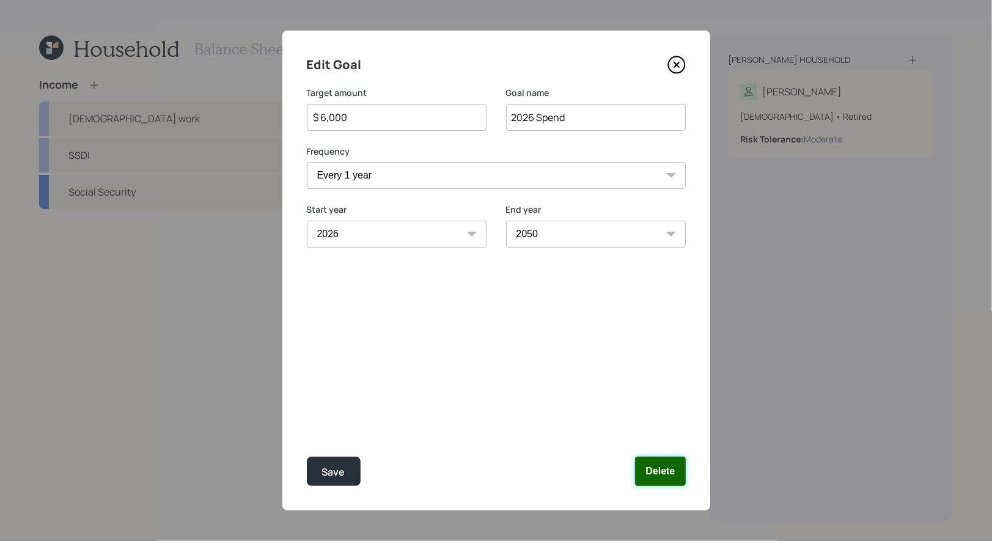
click at [656, 468] on button "Delete" at bounding box center [660, 471] width 50 height 29
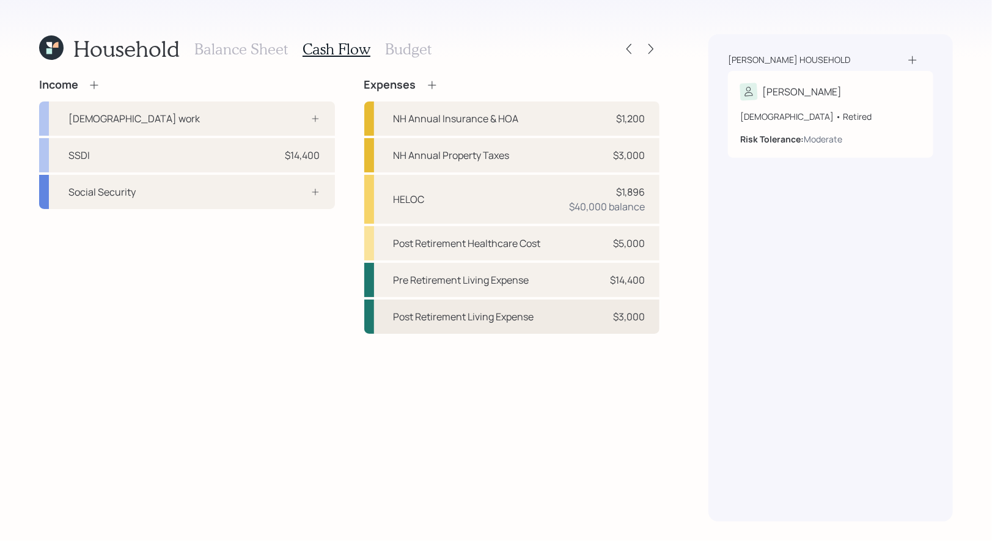
click at [437, 319] on div "Post Retirement Living Expense" at bounding box center [464, 316] width 141 height 15
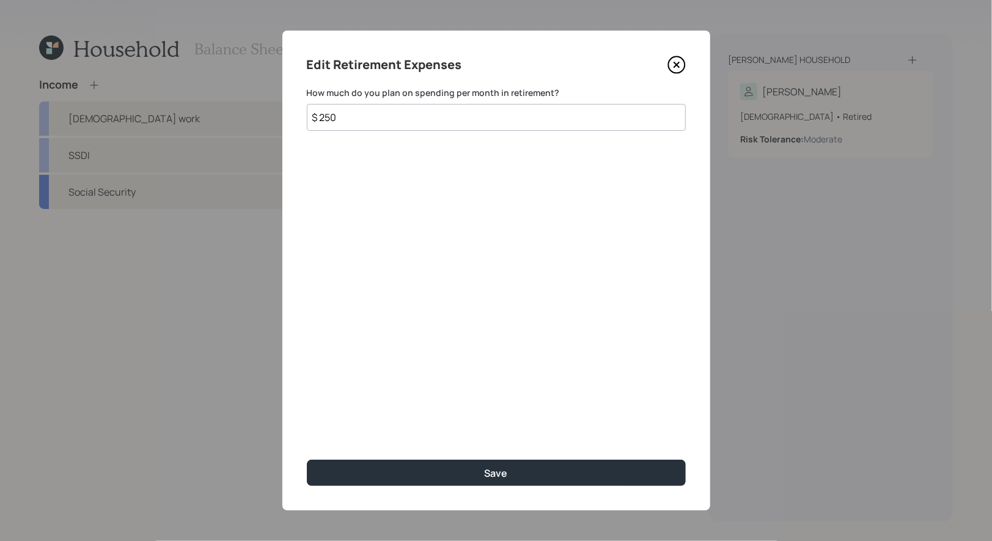
click at [361, 128] on input "$ 250" at bounding box center [496, 117] width 379 height 27
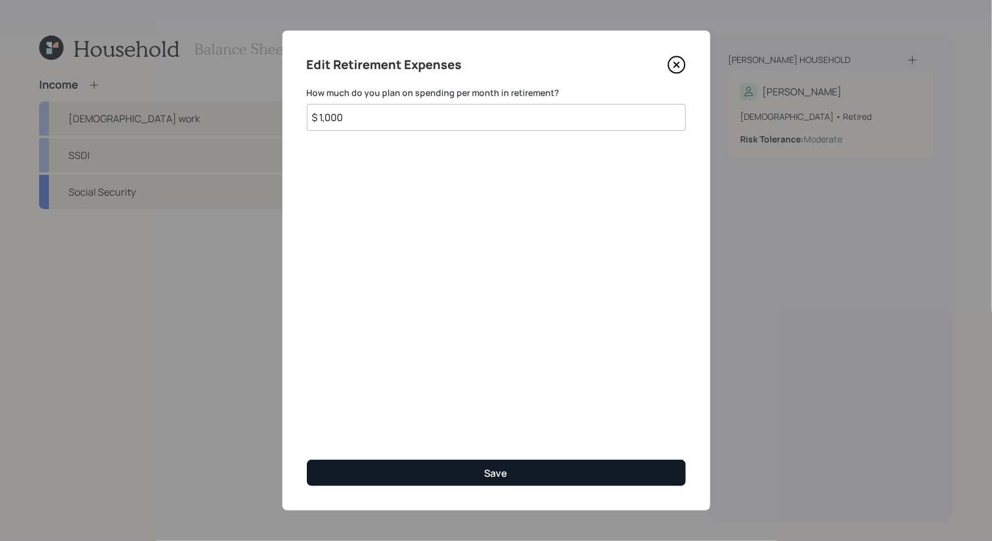
type input "$ 1,000"
click at [429, 474] on button "Save" at bounding box center [496, 473] width 379 height 26
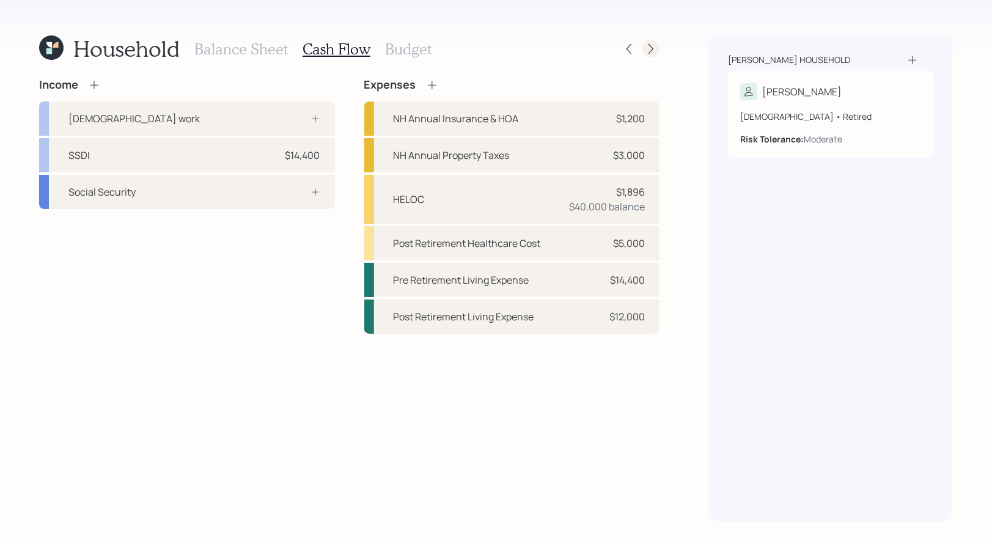
click at [654, 48] on icon at bounding box center [651, 49] width 12 height 12
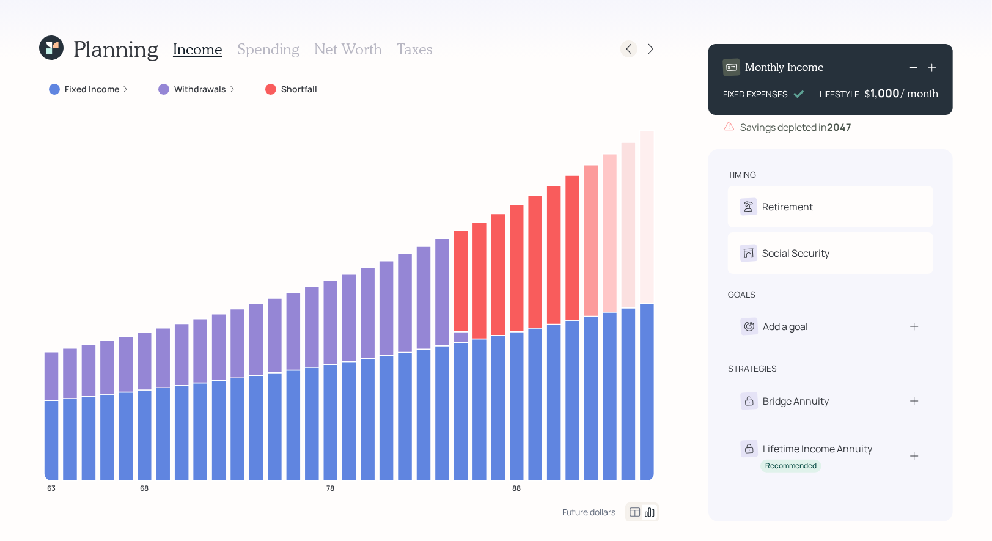
click at [630, 48] on icon at bounding box center [629, 49] width 12 height 12
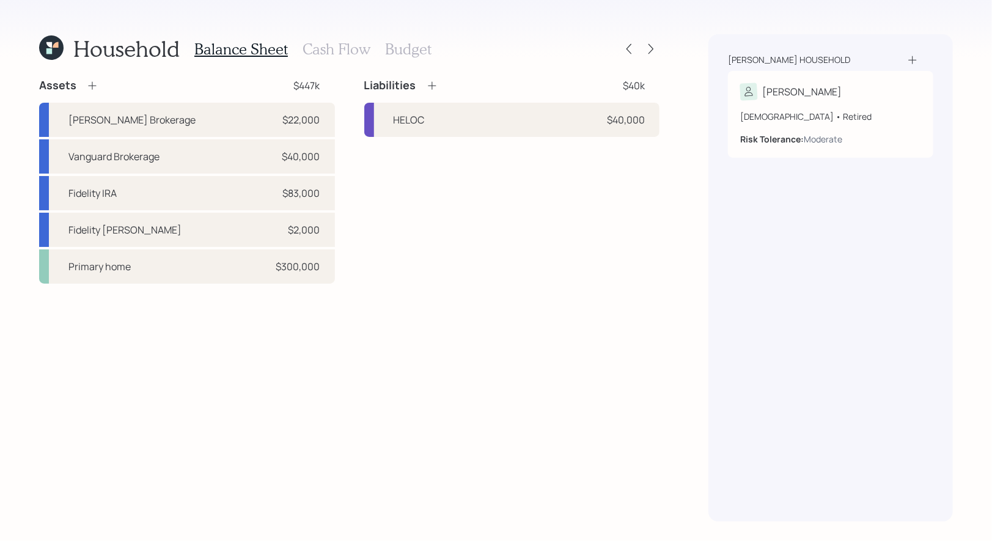
click at [346, 48] on h3 "Cash Flow" at bounding box center [337, 49] width 68 height 18
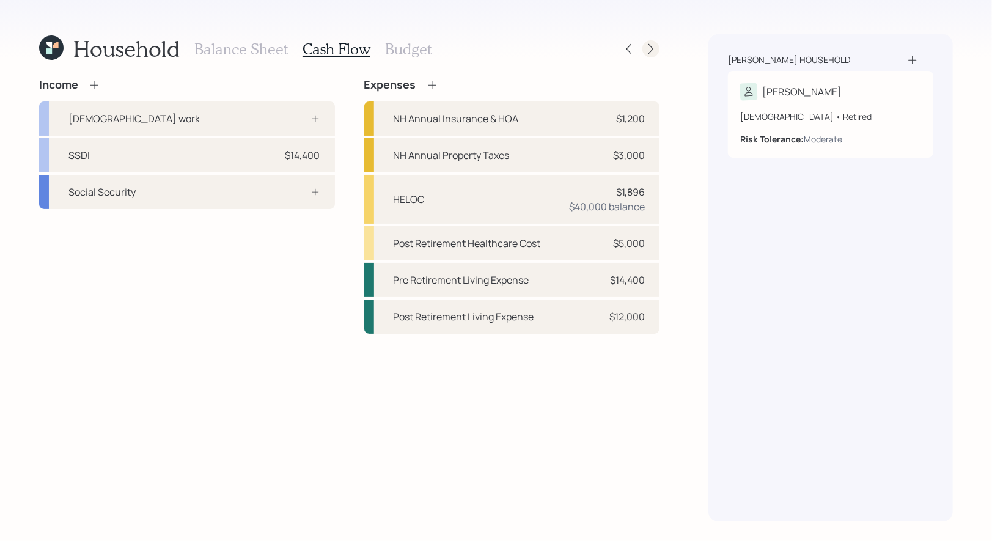
click at [647, 42] on div at bounding box center [651, 48] width 17 height 17
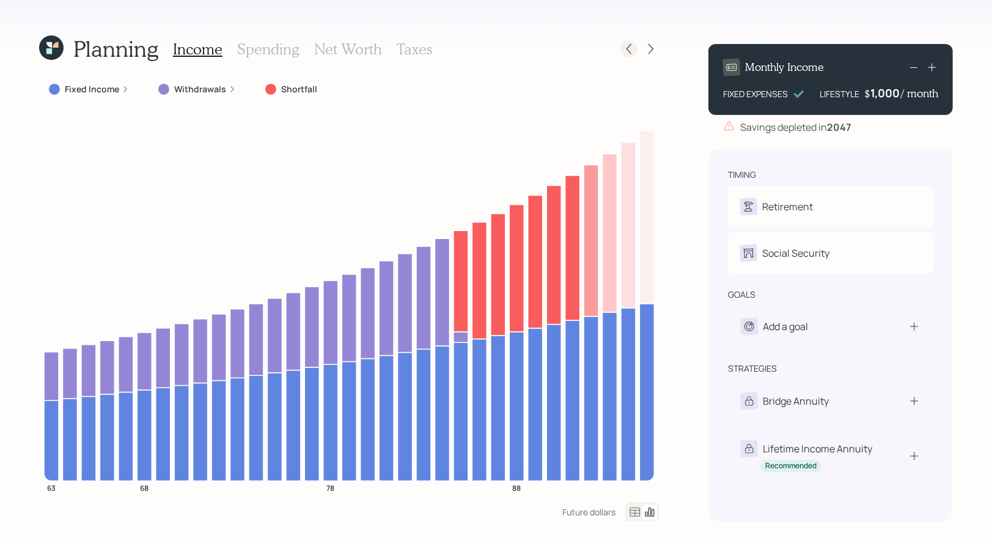
click at [629, 46] on icon at bounding box center [629, 49] width 5 height 10
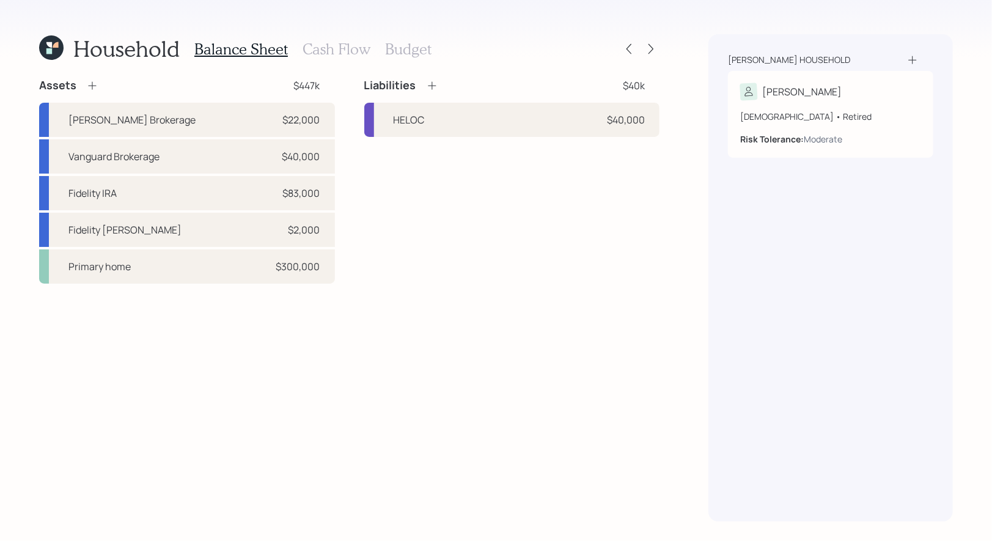
click at [350, 47] on h3 "Cash Flow" at bounding box center [337, 49] width 68 height 18
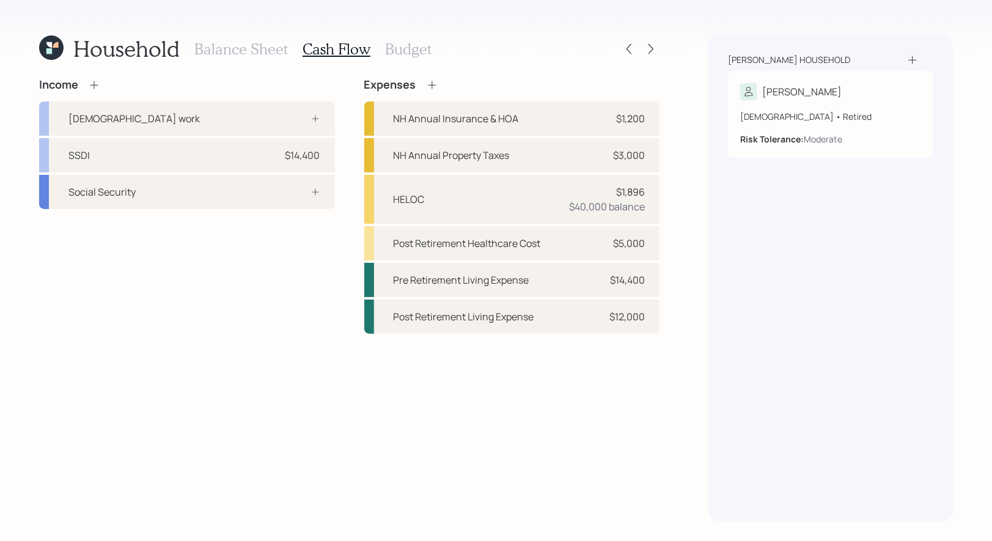
click at [96, 82] on icon at bounding box center [94, 85] width 12 height 12
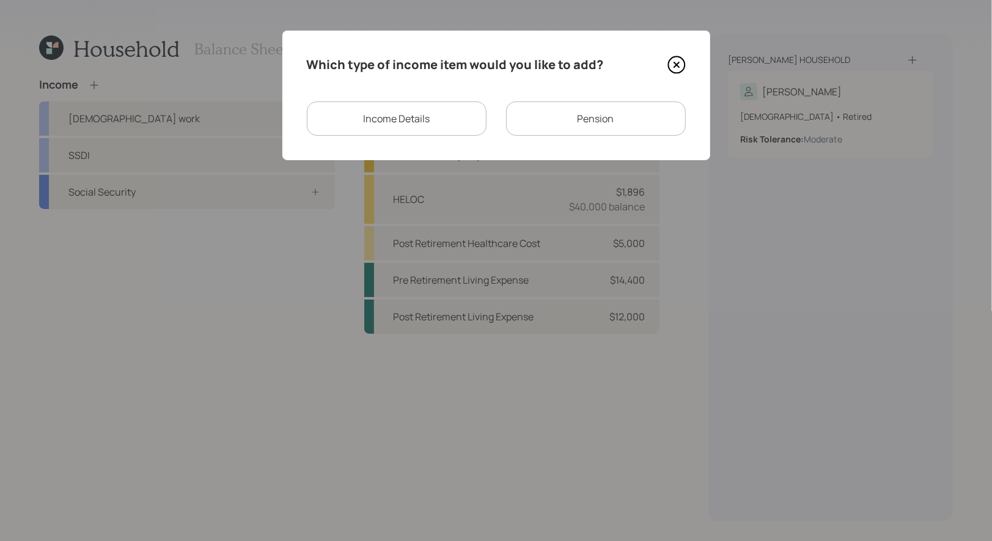
click at [402, 120] on div "Income Details" at bounding box center [397, 118] width 180 height 34
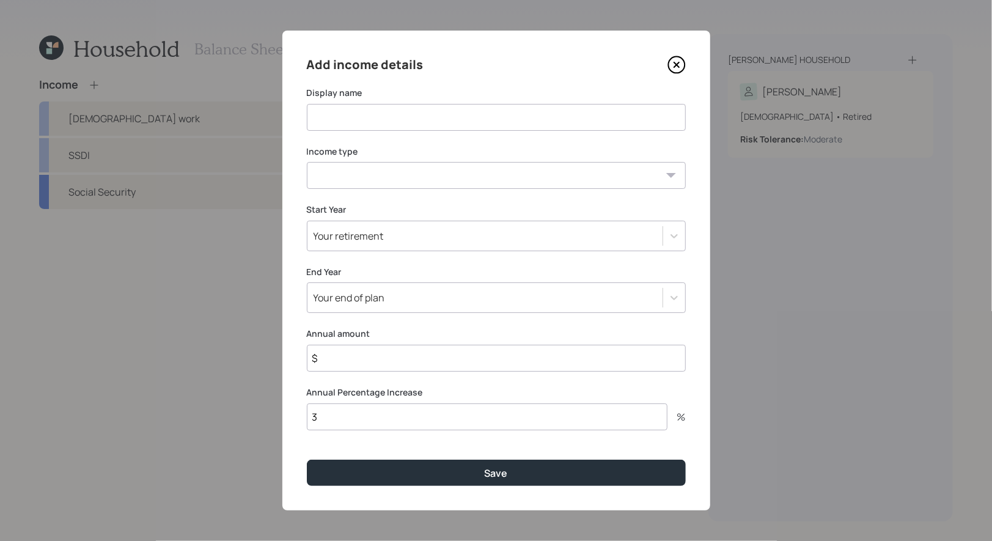
click at [402, 120] on input at bounding box center [496, 117] width 379 height 27
type input "2025 Income"
click at [435, 179] on select "Full-time work Part-time work Self employment Other" at bounding box center [496, 175] width 379 height 27
select select "other"
click at [307, 162] on select "Full-time work Part-time work Self employment Other" at bounding box center [496, 175] width 379 height 27
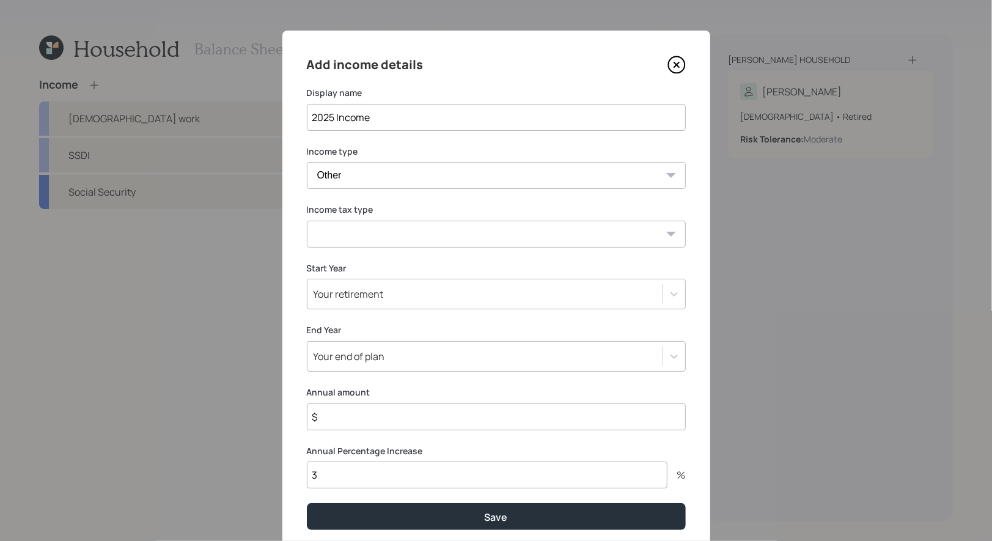
click at [432, 237] on select "Tax-free Earned Self Employment Alimony Royalties Pension / Annuity Interest Di…" at bounding box center [496, 234] width 379 height 27
select select "tax_free"
click at [307, 221] on select "Tax-free Earned Self Employment Alimony Royalties Pension / Annuity Interest Di…" at bounding box center [496, 234] width 379 height 27
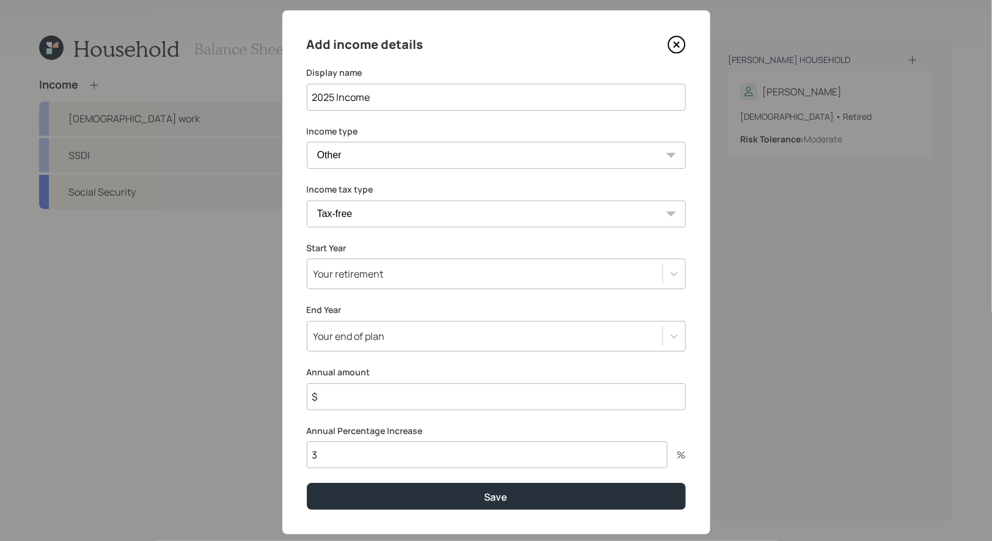
scroll to position [29, 0]
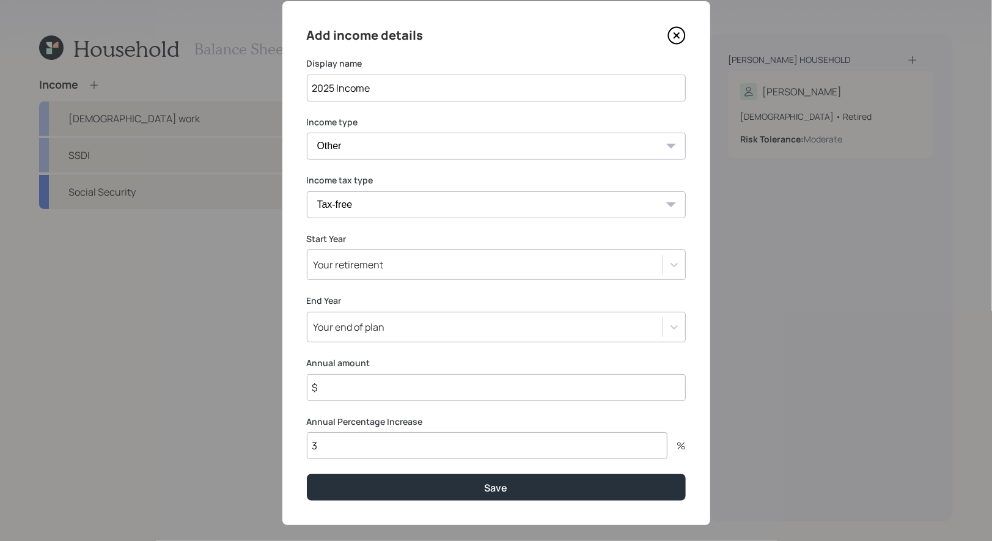
click at [424, 270] on div "Your retirement" at bounding box center [485, 264] width 355 height 21
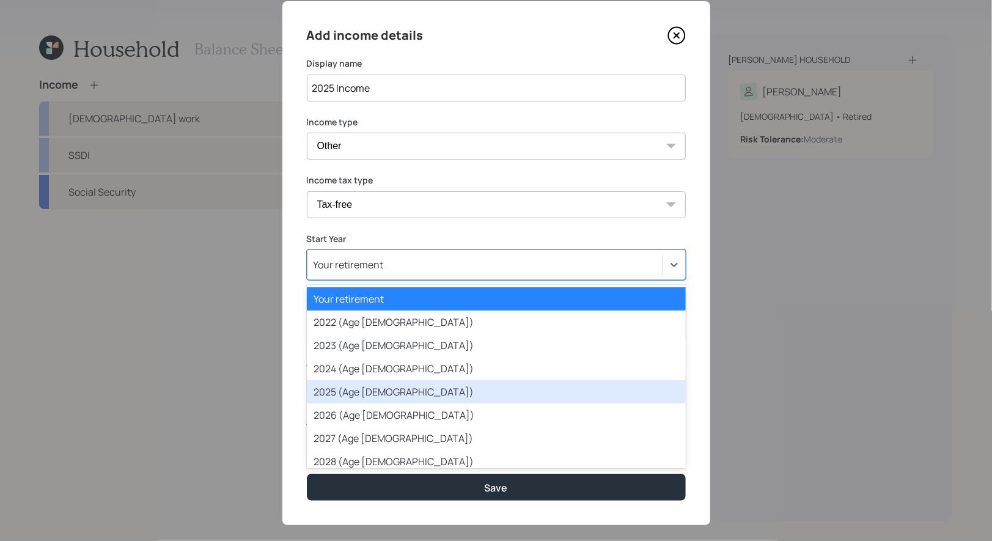
click at [418, 399] on div "2025 (Age 63)" at bounding box center [496, 391] width 379 height 23
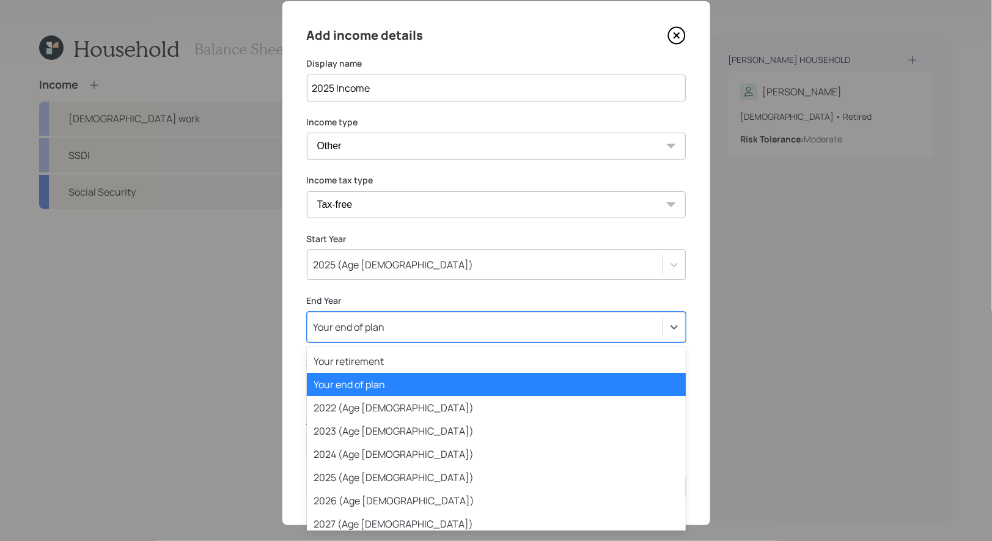
click at [410, 333] on div "Your end of plan" at bounding box center [485, 327] width 355 height 21
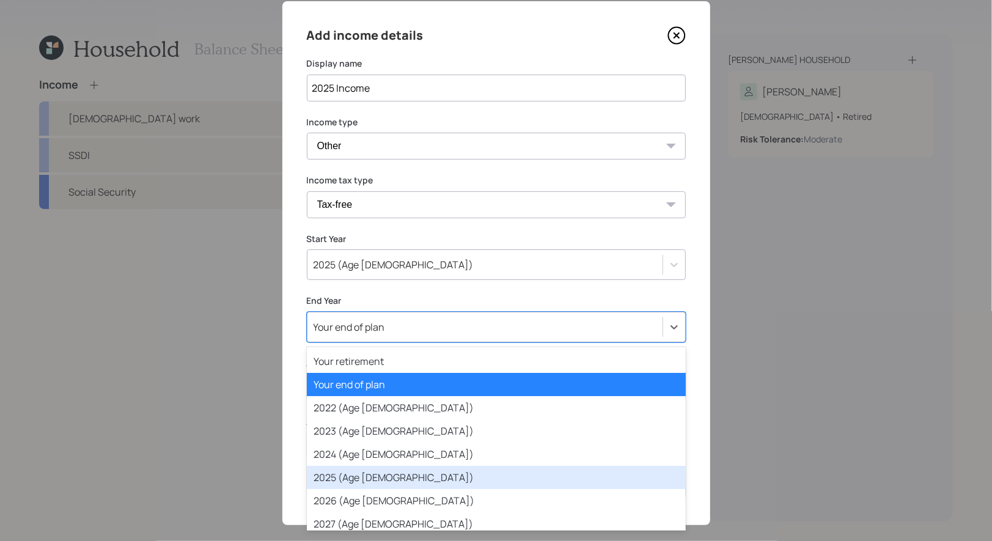
click at [400, 476] on div "2025 (Age 63)" at bounding box center [496, 477] width 379 height 23
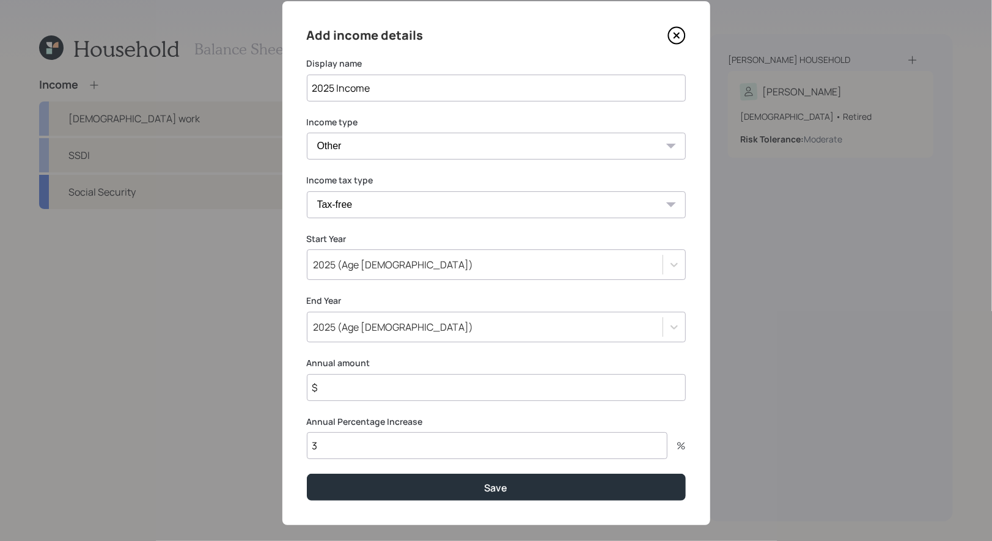
click at [378, 391] on input "$" at bounding box center [496, 387] width 379 height 27
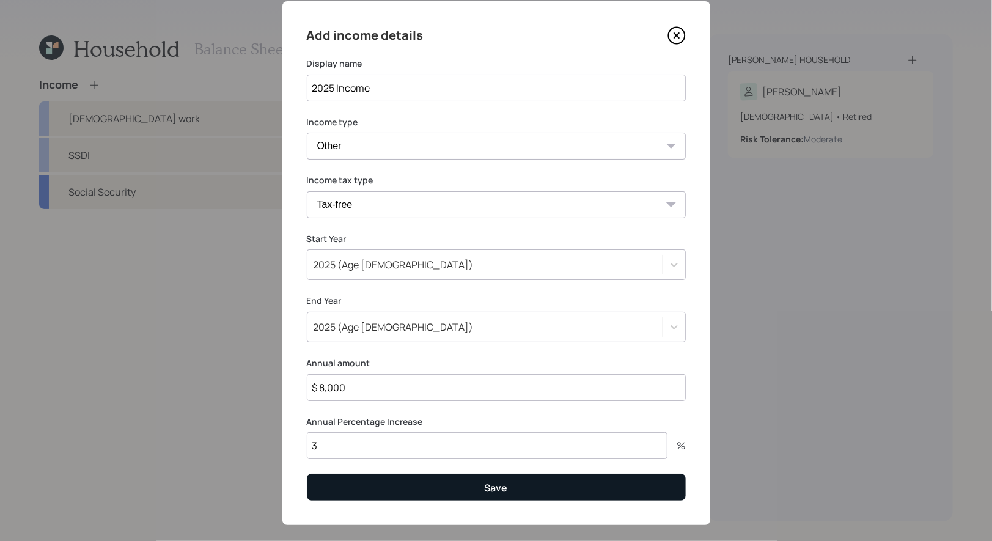
type input "$ 8,000"
click at [407, 484] on button "Save" at bounding box center [496, 487] width 379 height 26
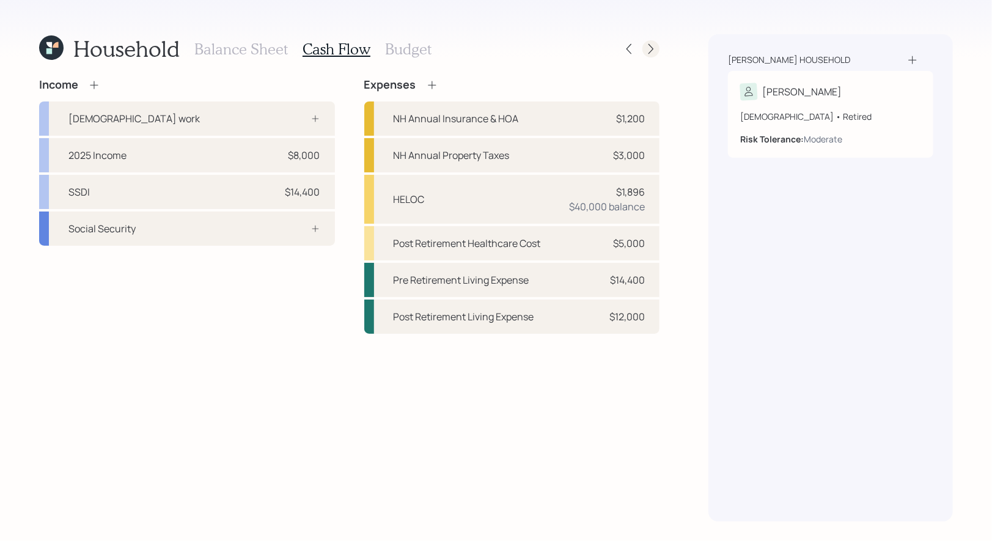
click at [659, 51] on div at bounding box center [651, 48] width 17 height 17
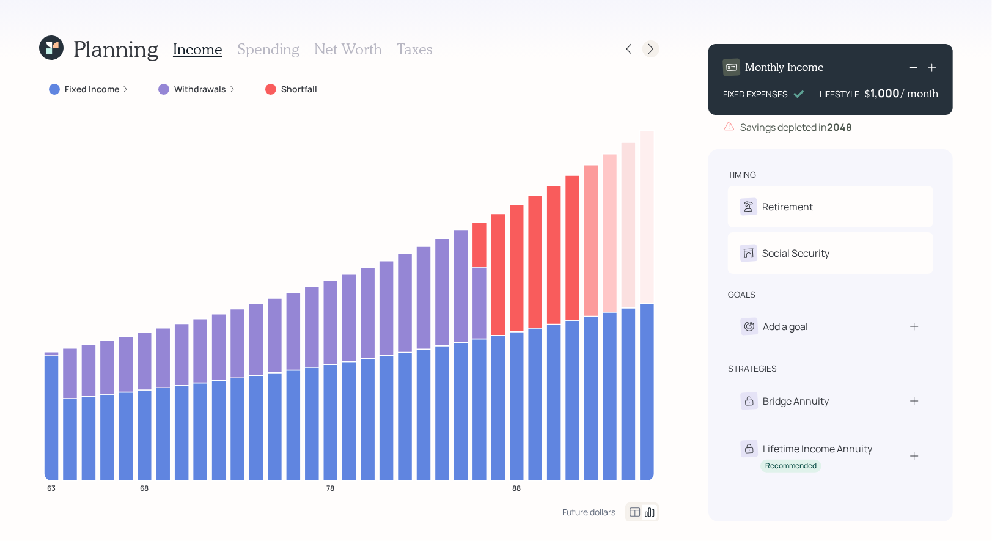
click at [652, 46] on icon at bounding box center [651, 49] width 12 height 12
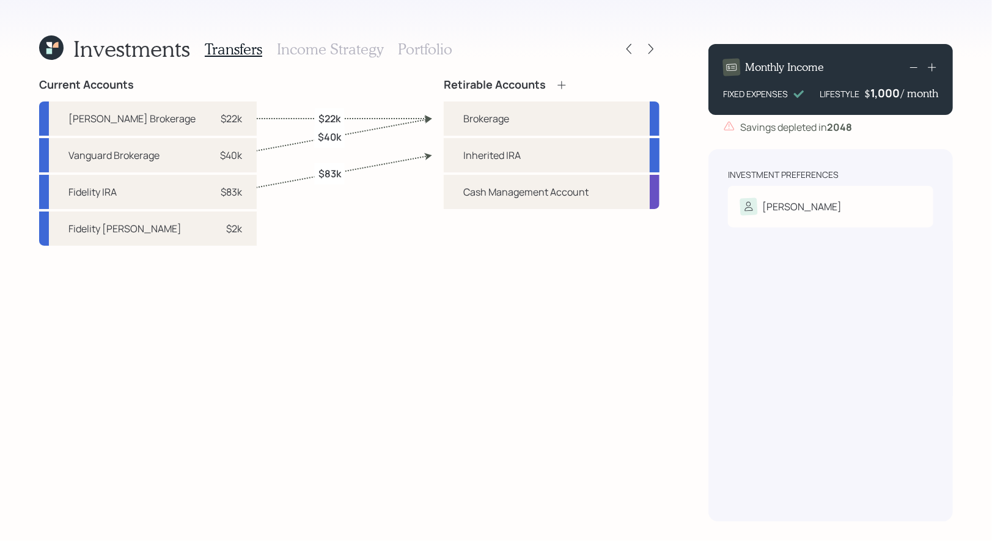
click at [560, 84] on icon at bounding box center [562, 85] width 12 height 12
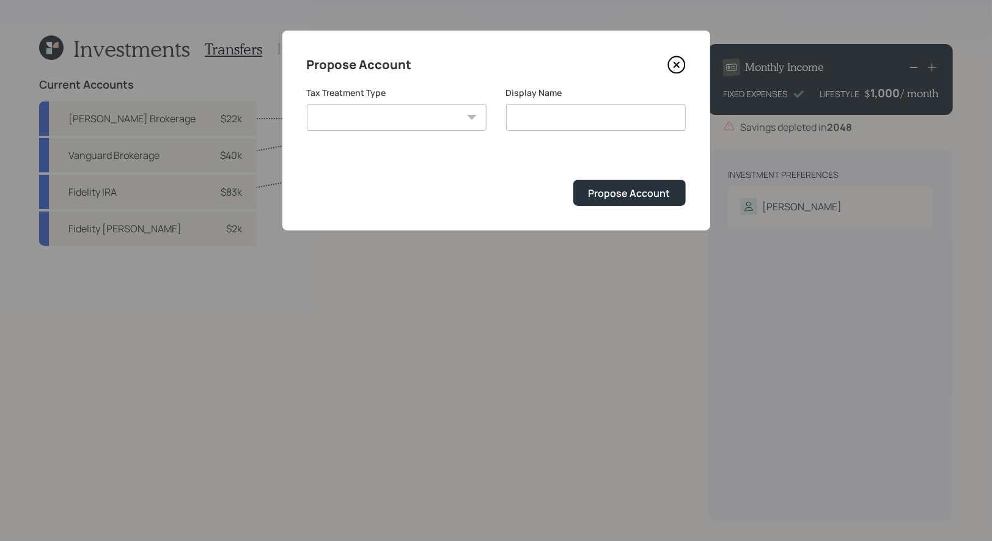
click at [393, 125] on select "Roth Taxable Traditional" at bounding box center [397, 117] width 180 height 27
select select "roth"
click at [307, 104] on select "Roth Taxable Traditional" at bounding box center [397, 117] width 180 height 27
click at [576, 122] on input "Roth" at bounding box center [596, 117] width 180 height 27
type input "Roth IRA"
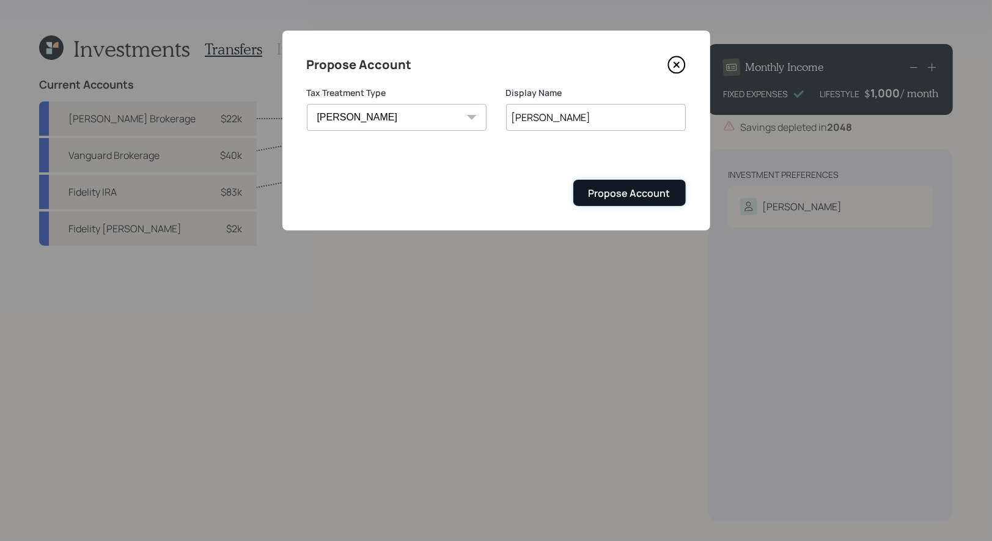
click at [619, 190] on div "Propose Account" at bounding box center [630, 192] width 82 height 13
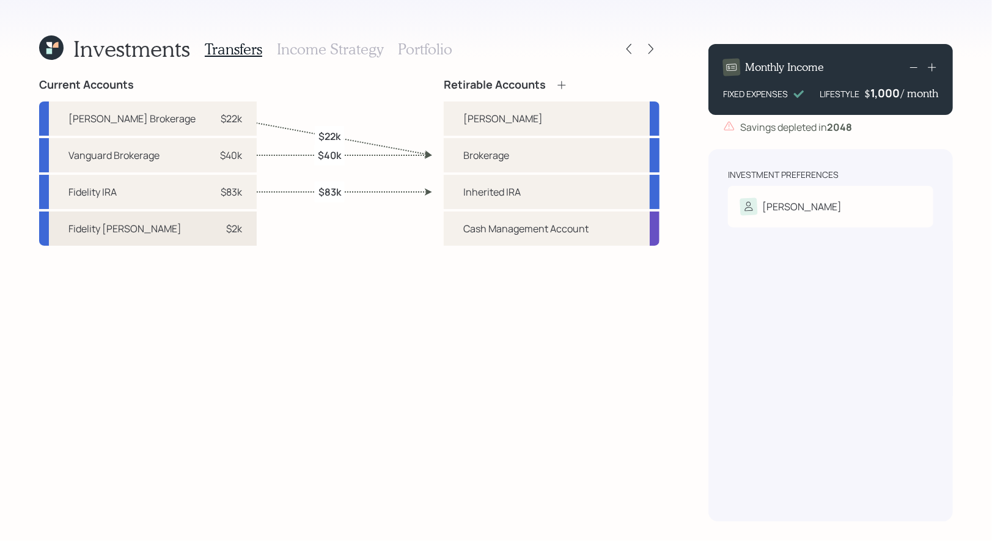
click at [226, 231] on div "$2k" at bounding box center [234, 228] width 16 height 15
click at [471, 122] on div "Roth IRA" at bounding box center [502, 118] width 79 height 15
select select "6fd37e95-eb37-4bfb-b978-c128c04dff0f"
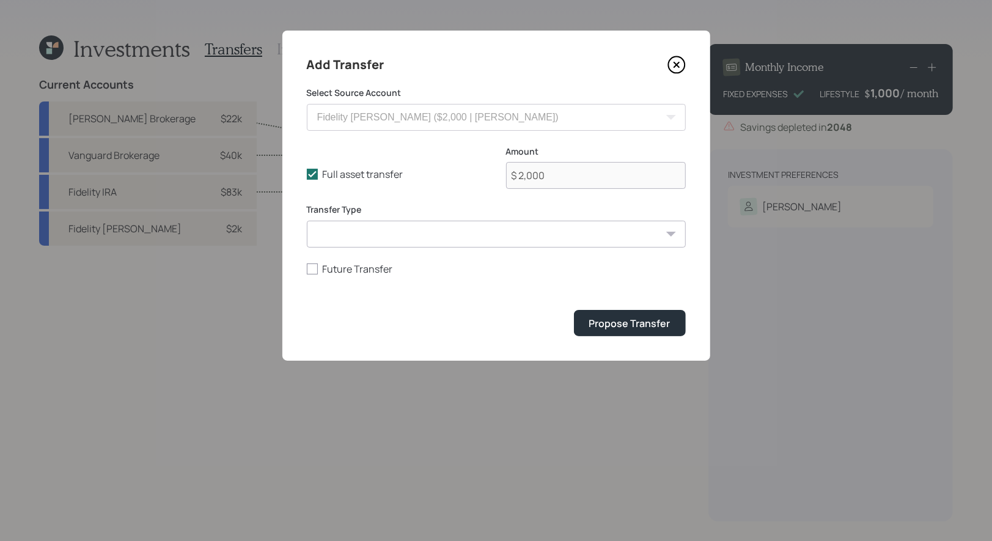
click at [373, 237] on select "ACAT Transfer Non ACAT Transfer Capitalize Rollover Rollover Deposit" at bounding box center [496, 234] width 379 height 27
select select "acat_transfer"
click at [307, 221] on select "ACAT Transfer Non ACAT Transfer Capitalize Rollover Rollover Deposit" at bounding box center [496, 234] width 379 height 27
click at [625, 322] on div "Propose Transfer" at bounding box center [629, 323] width 81 height 13
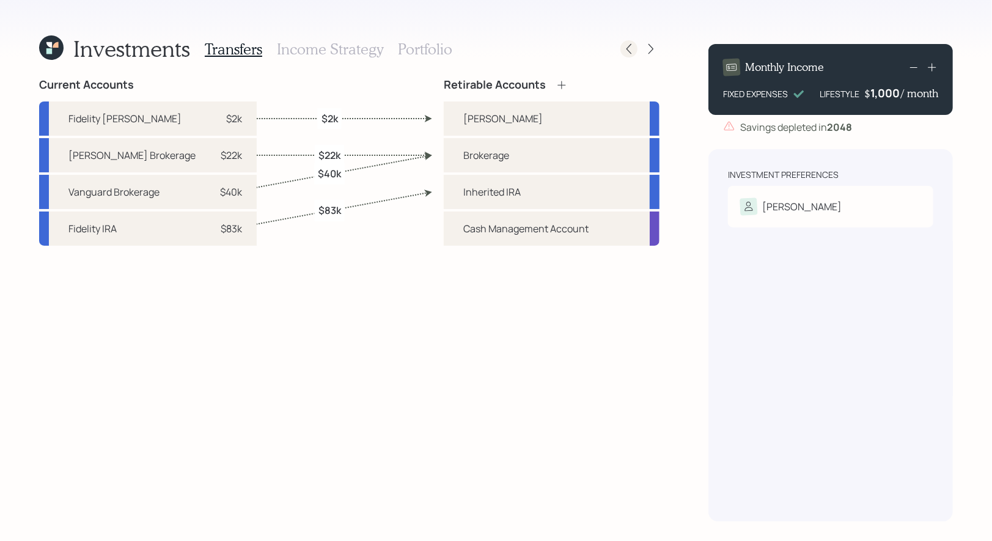
click at [629, 48] on icon at bounding box center [629, 49] width 12 height 12
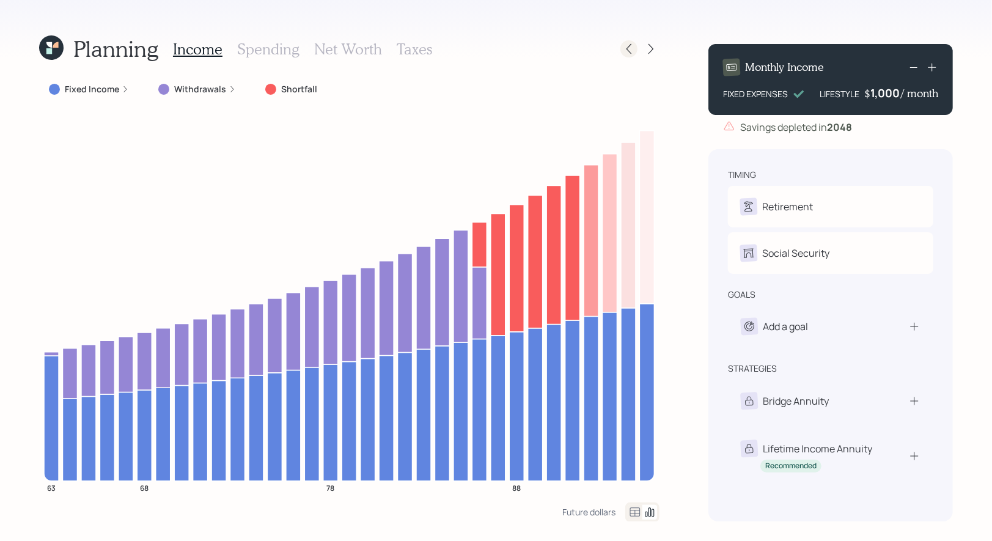
click at [629, 48] on icon at bounding box center [629, 49] width 5 height 10
